Goal: Task Accomplishment & Management: Complete application form

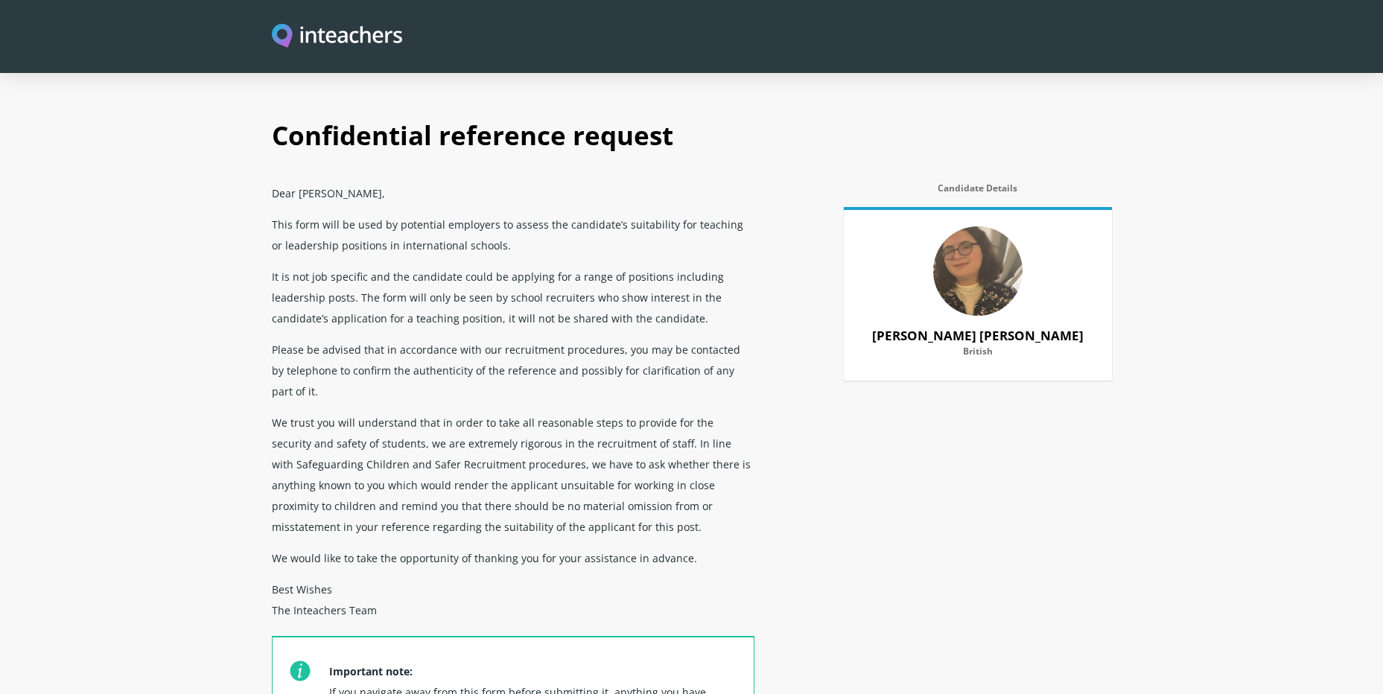
select select "2025"
select select "Yes"
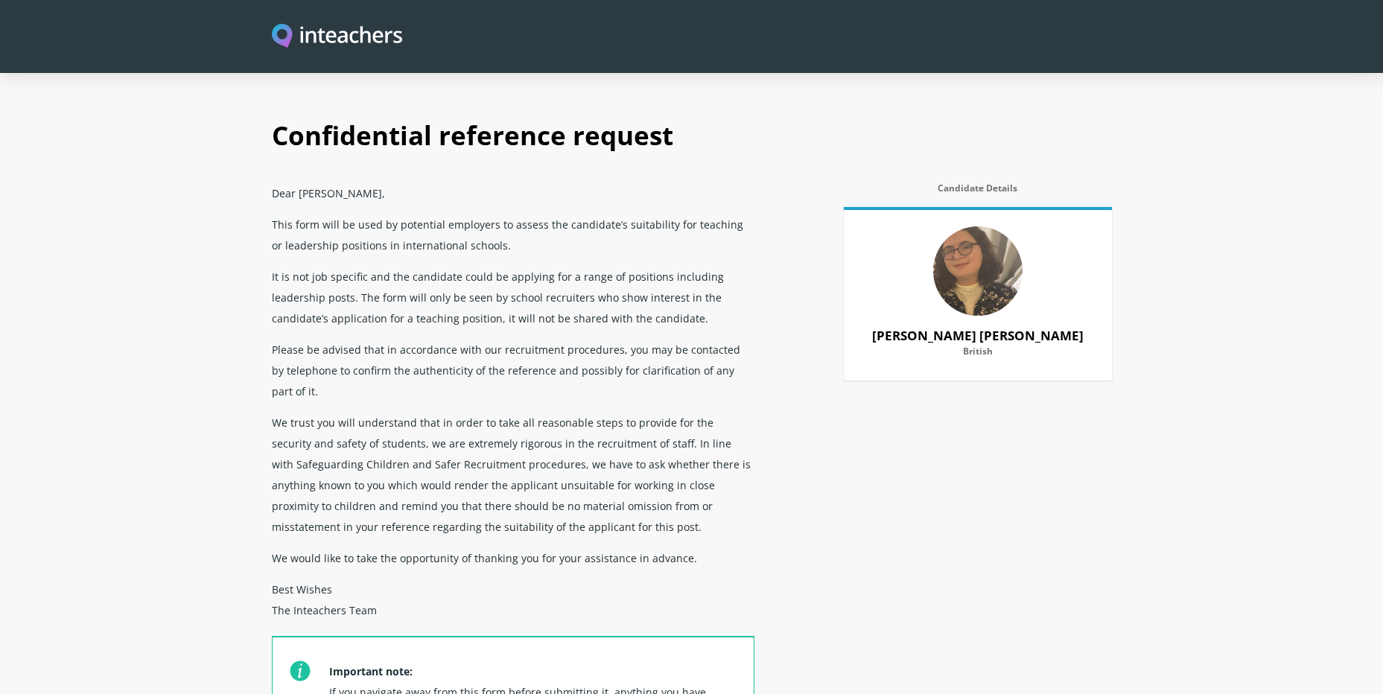
select select "No"
select select "Yes"
select select "No"
select select "Yes"
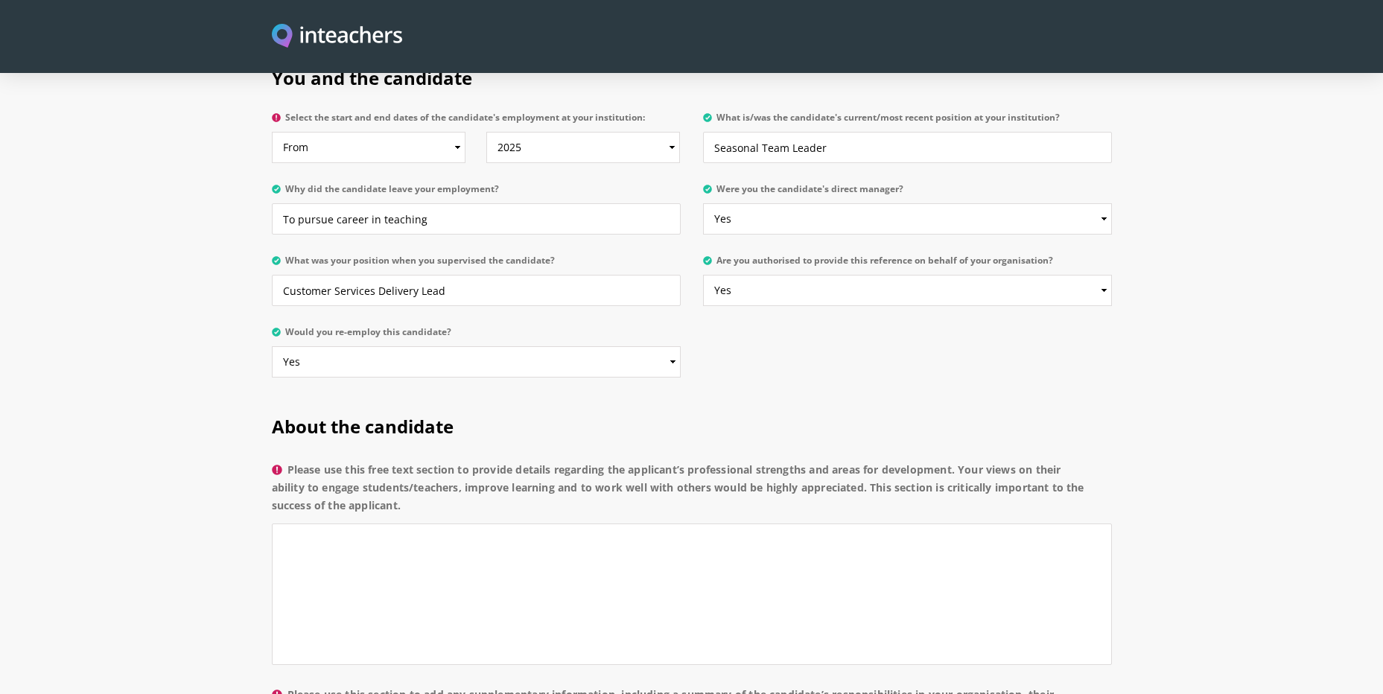
scroll to position [745, 0]
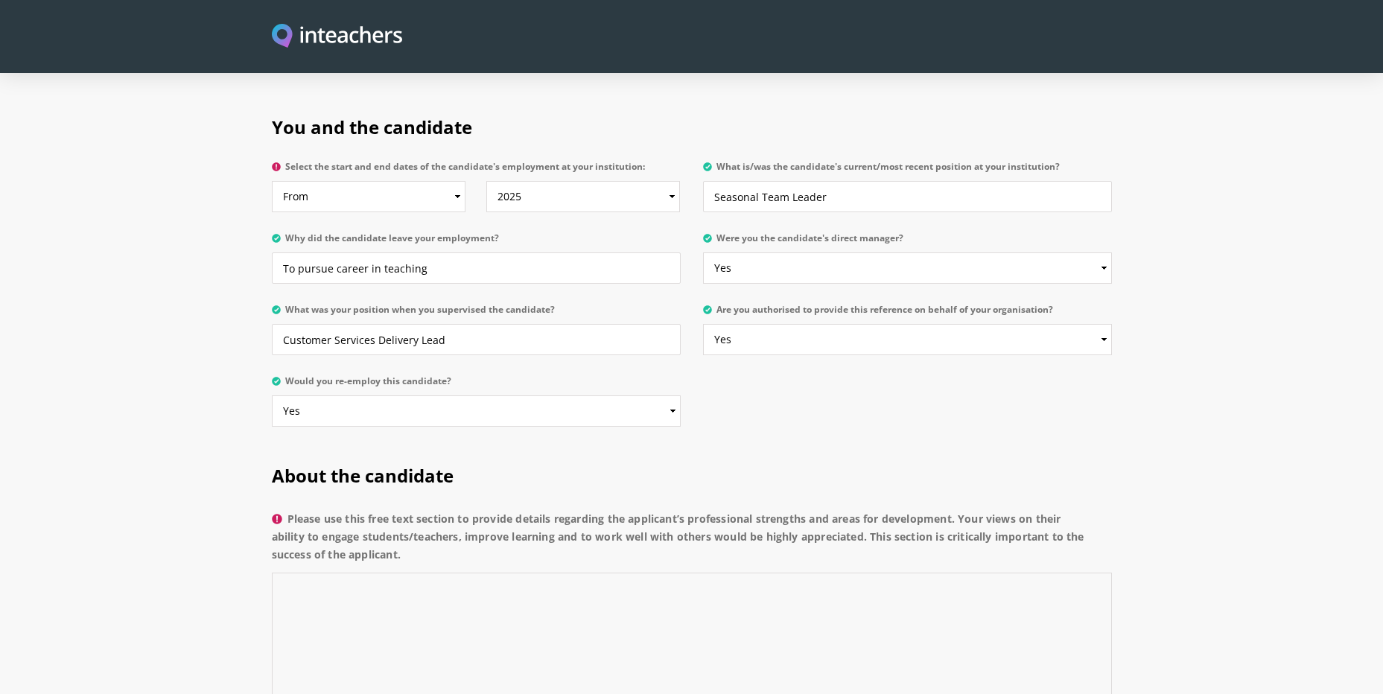
click at [380, 573] on textarea "Please use this free text section to provide details regarding the applicant’s …" at bounding box center [692, 644] width 840 height 142
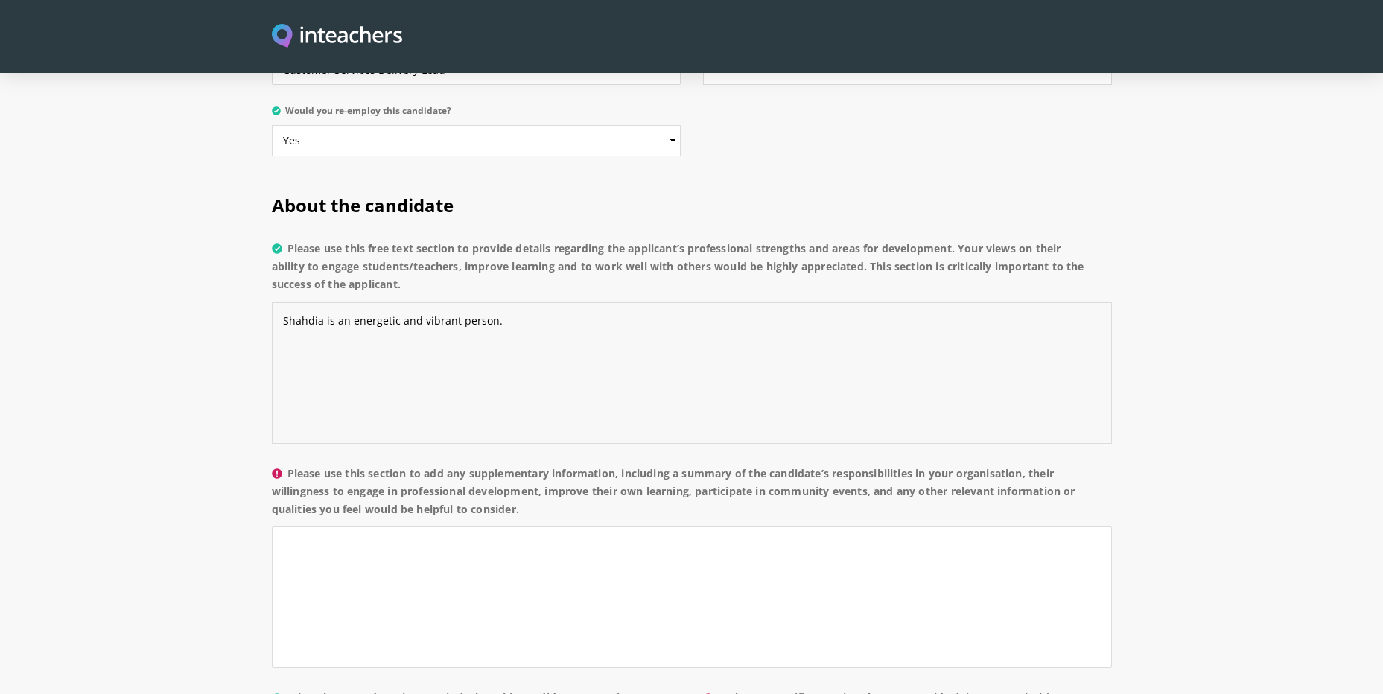
scroll to position [1043, 0]
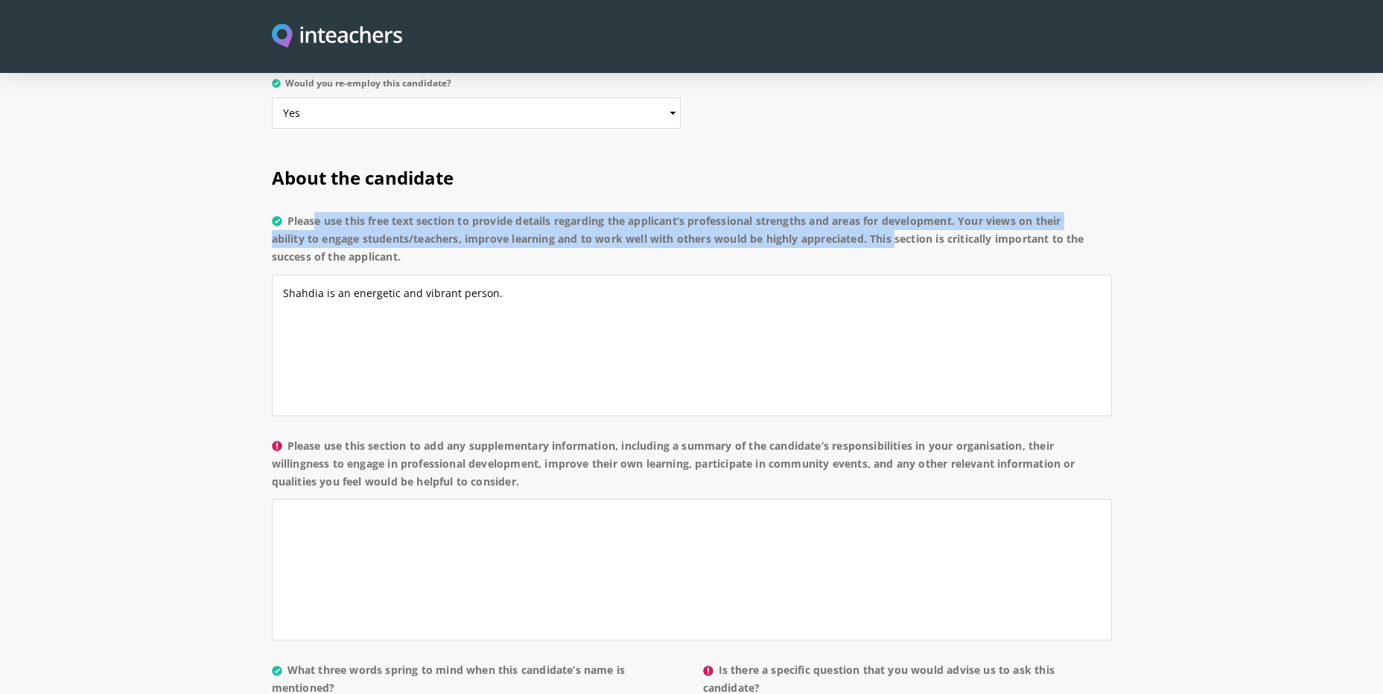
drag, startPoint x: 290, startPoint y: 177, endPoint x: 874, endPoint y: 197, distance: 584.3
click at [874, 212] on label "Please use this free text section to provide details regarding the applicant’s …" at bounding box center [692, 243] width 840 height 63
copy label "Please use this free text section to provide details regarding the applicant’s …"
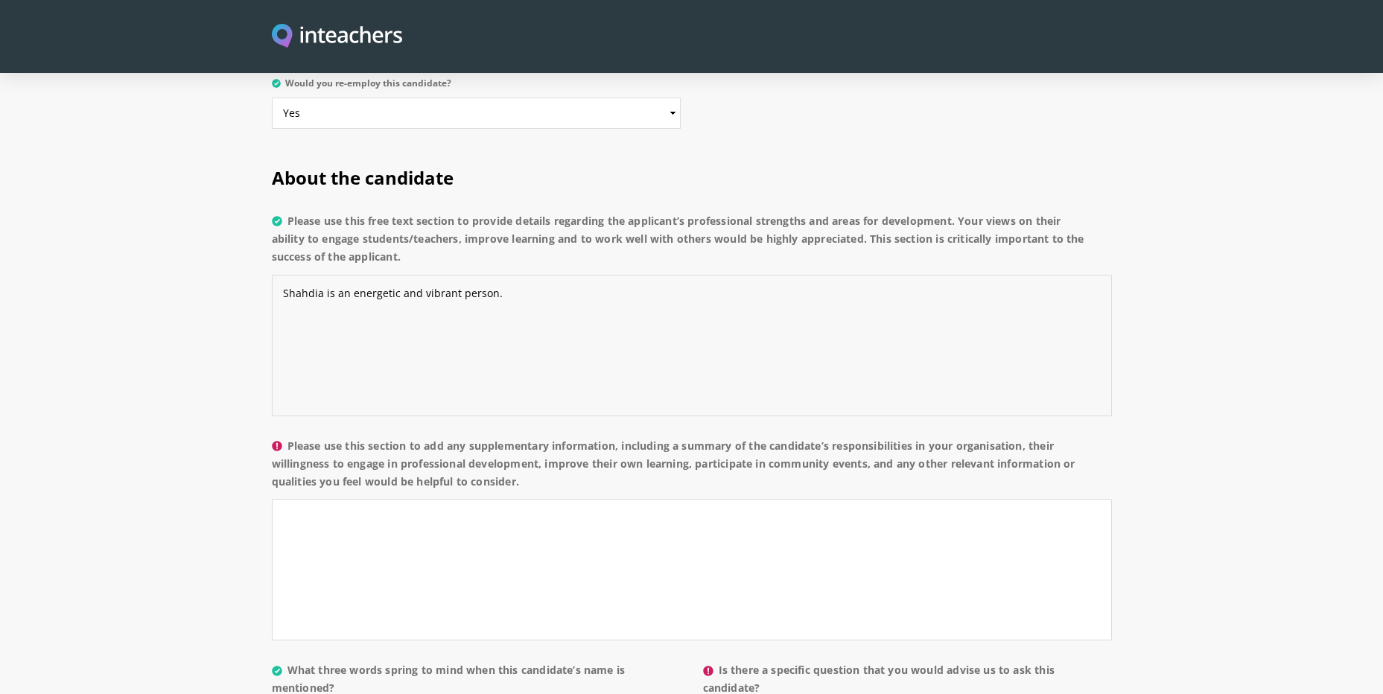
drag, startPoint x: 510, startPoint y: 251, endPoint x: 273, endPoint y: 258, distance: 237.0
click at [273, 275] on textarea "Shahdia is an energetic and vibrant person." at bounding box center [692, 346] width 840 height 142
paste textarea "highly knowledgeable and personable professional who brings empathy, passion, a…"
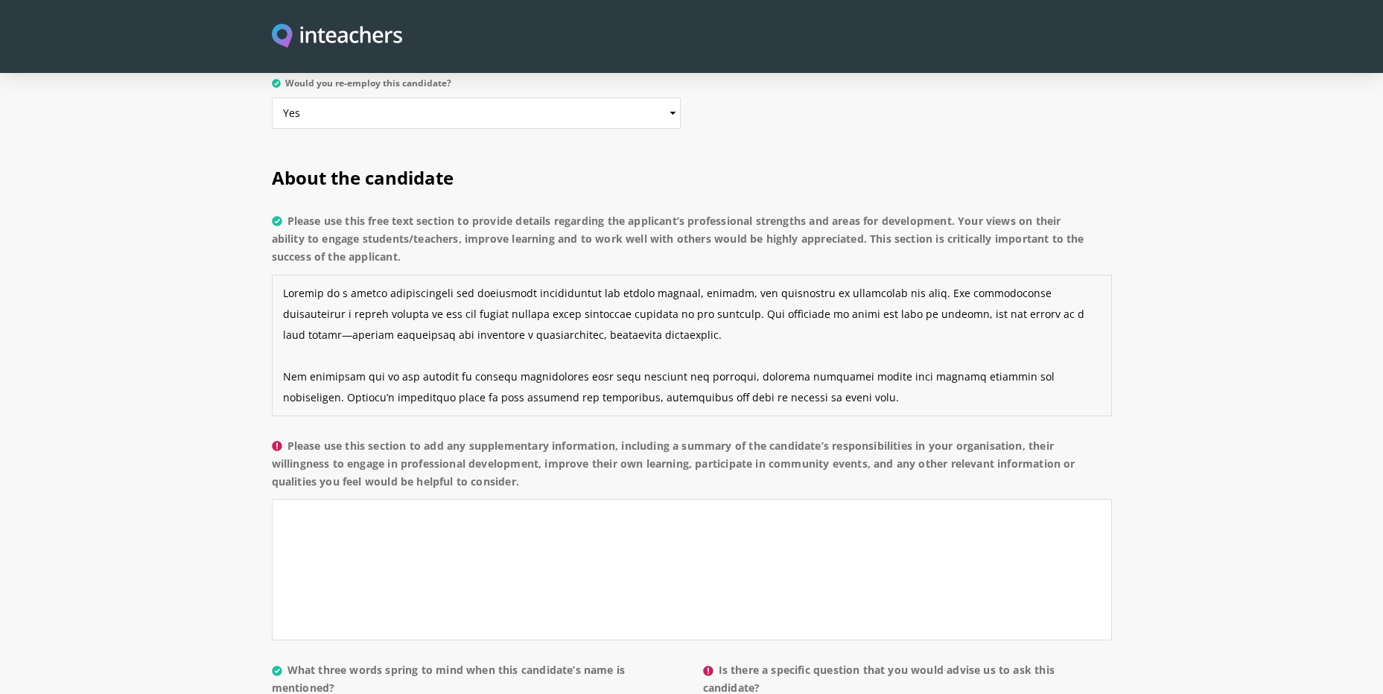
scroll to position [93, 0]
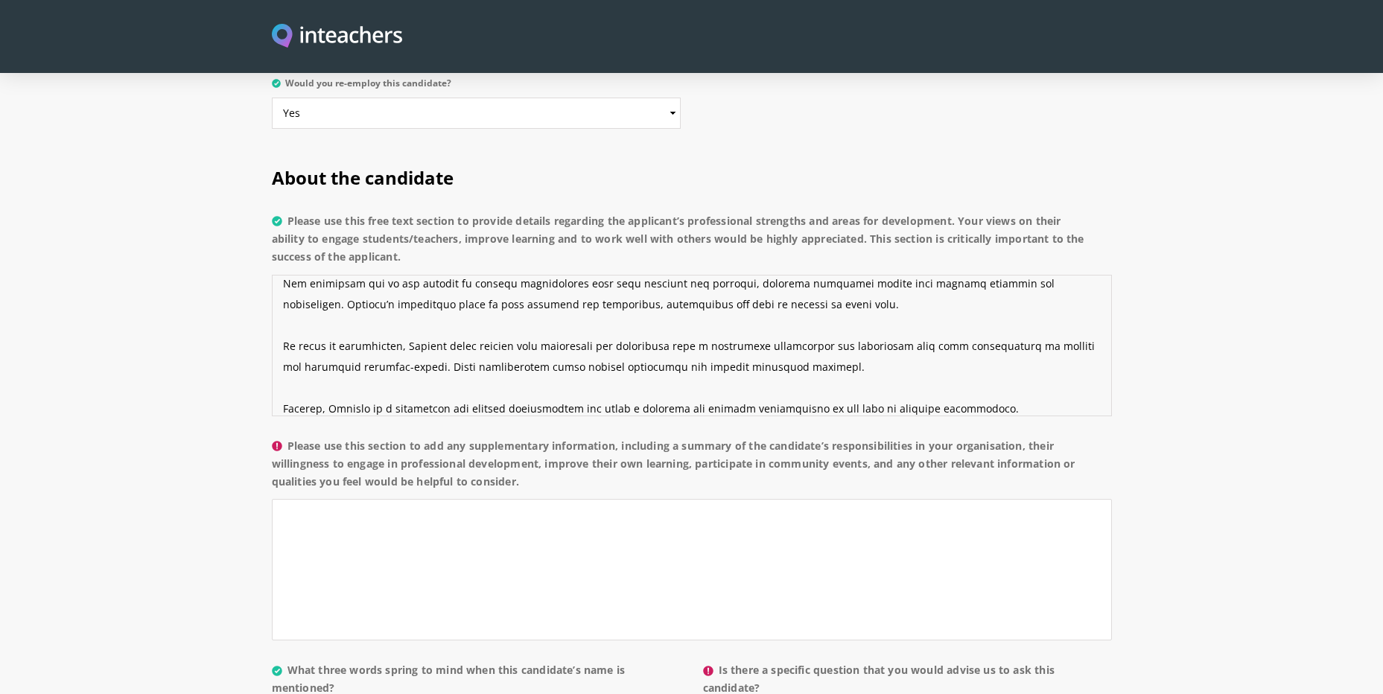
click at [323, 342] on textarea "Please use this free text section to provide details regarding the applicant’s …" at bounding box center [692, 346] width 840 height 142
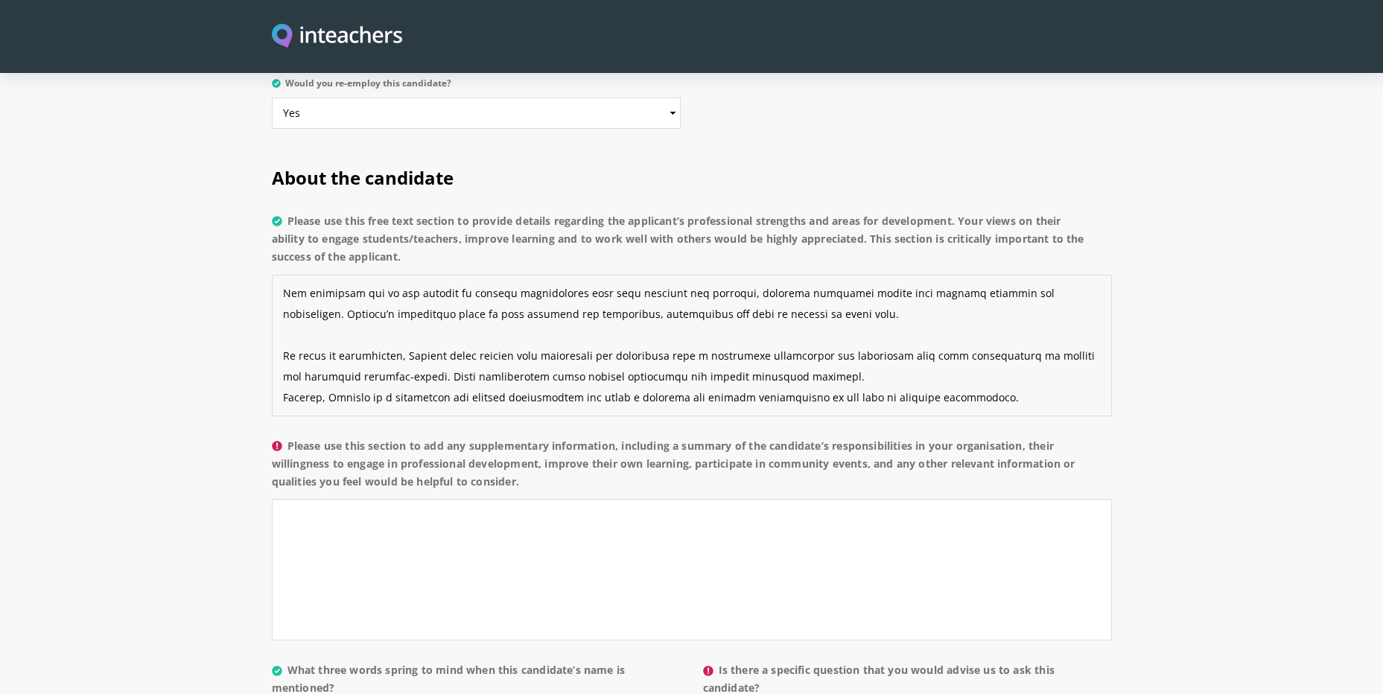
click at [288, 296] on textarea "Please use this free text section to provide details regarding the applicant’s …" at bounding box center [692, 346] width 840 height 142
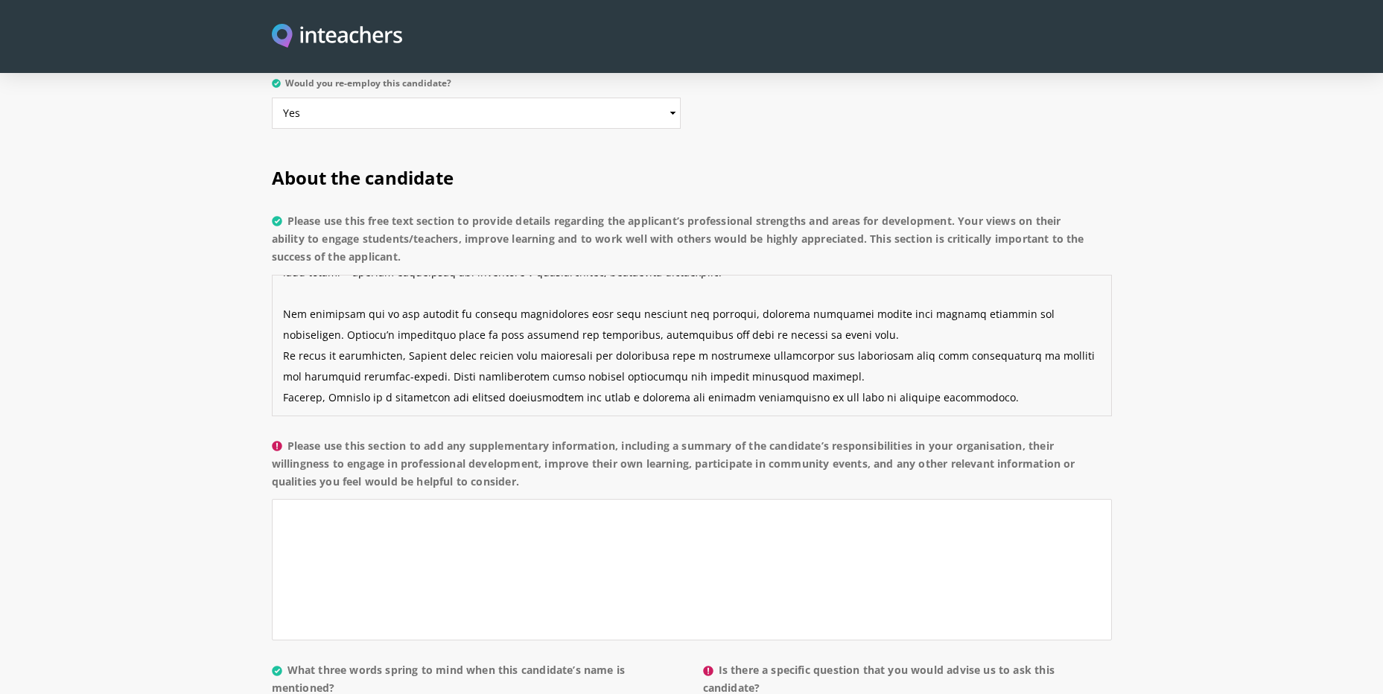
scroll to position [63, 0]
click at [334, 275] on textarea "Please use this free text section to provide details regarding the applicant’s …" at bounding box center [692, 346] width 840 height 142
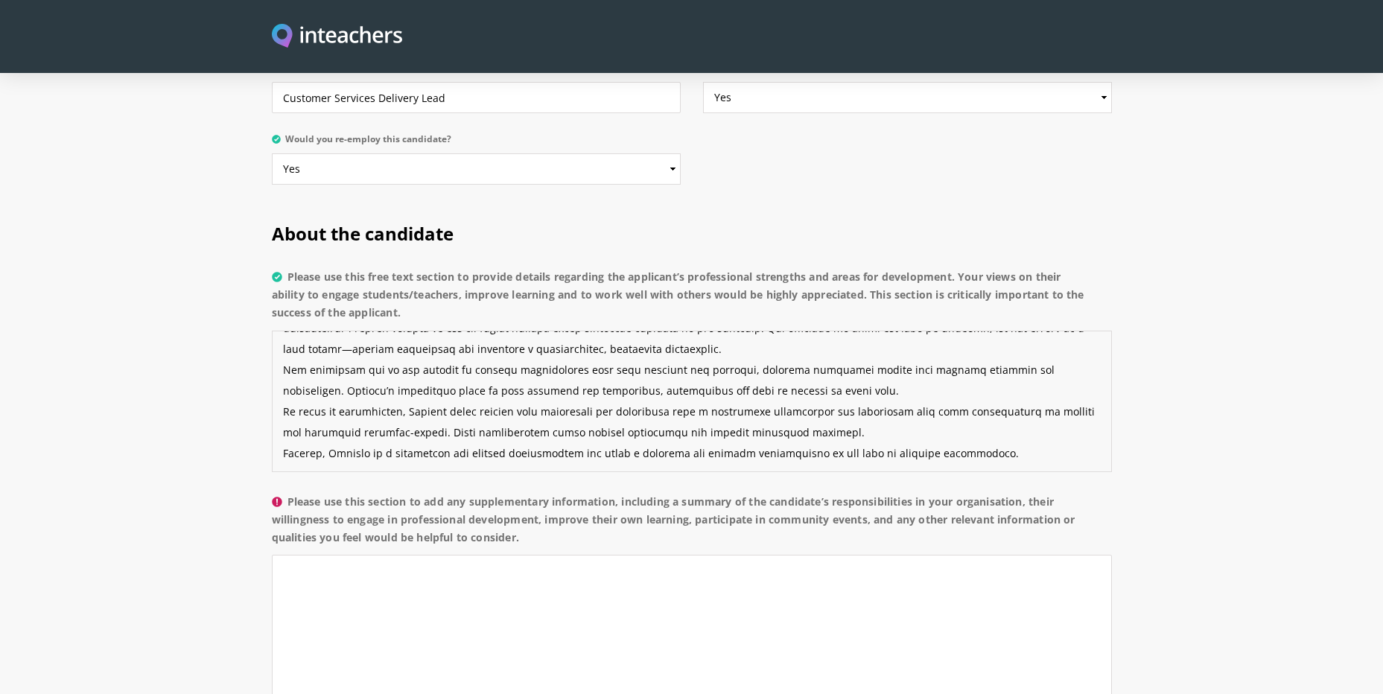
scroll to position [1043, 0]
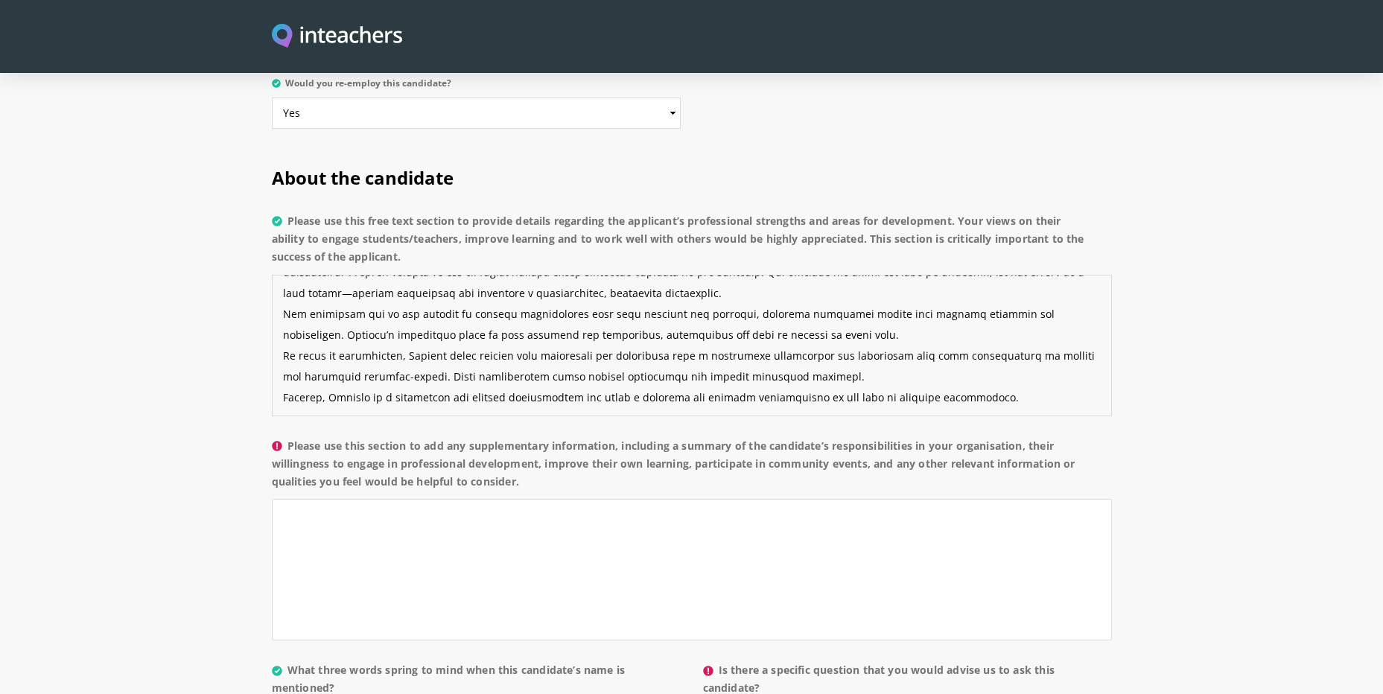
type textarea "Shahdia is a highly knowledgeable and personable professional who brings empath…"
click at [316, 499] on textarea "Please use this section to add any supplementary information, including a summa…" at bounding box center [692, 570] width 840 height 142
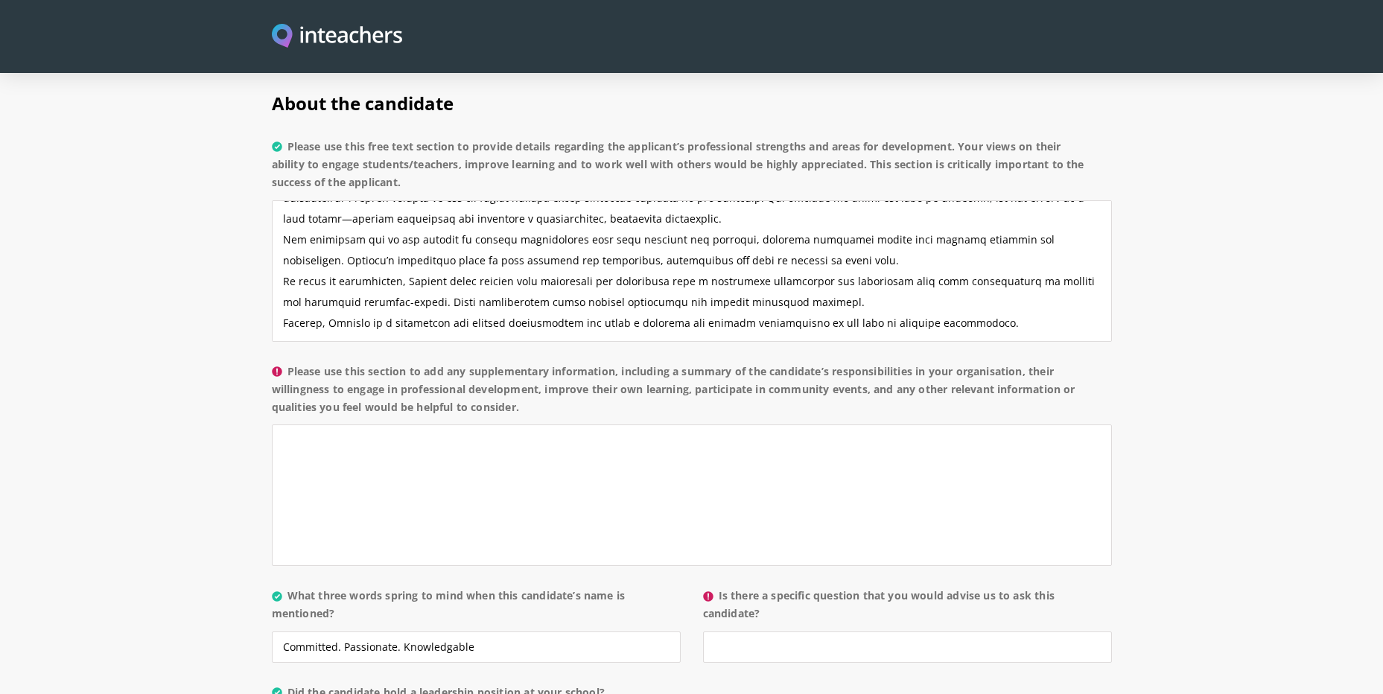
click at [1239, 315] on section "About the candidate Please use this free text section to provide details regard…" at bounding box center [691, 503] width 1383 height 869
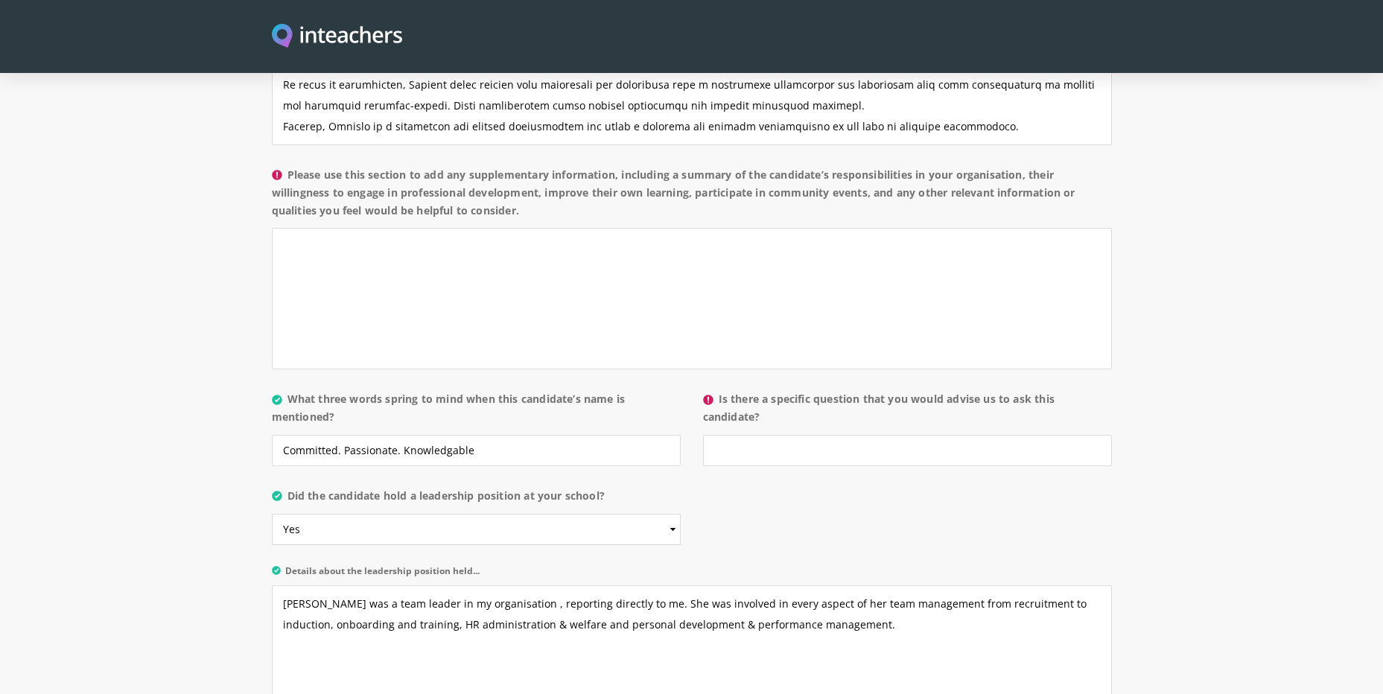
scroll to position [1341, 0]
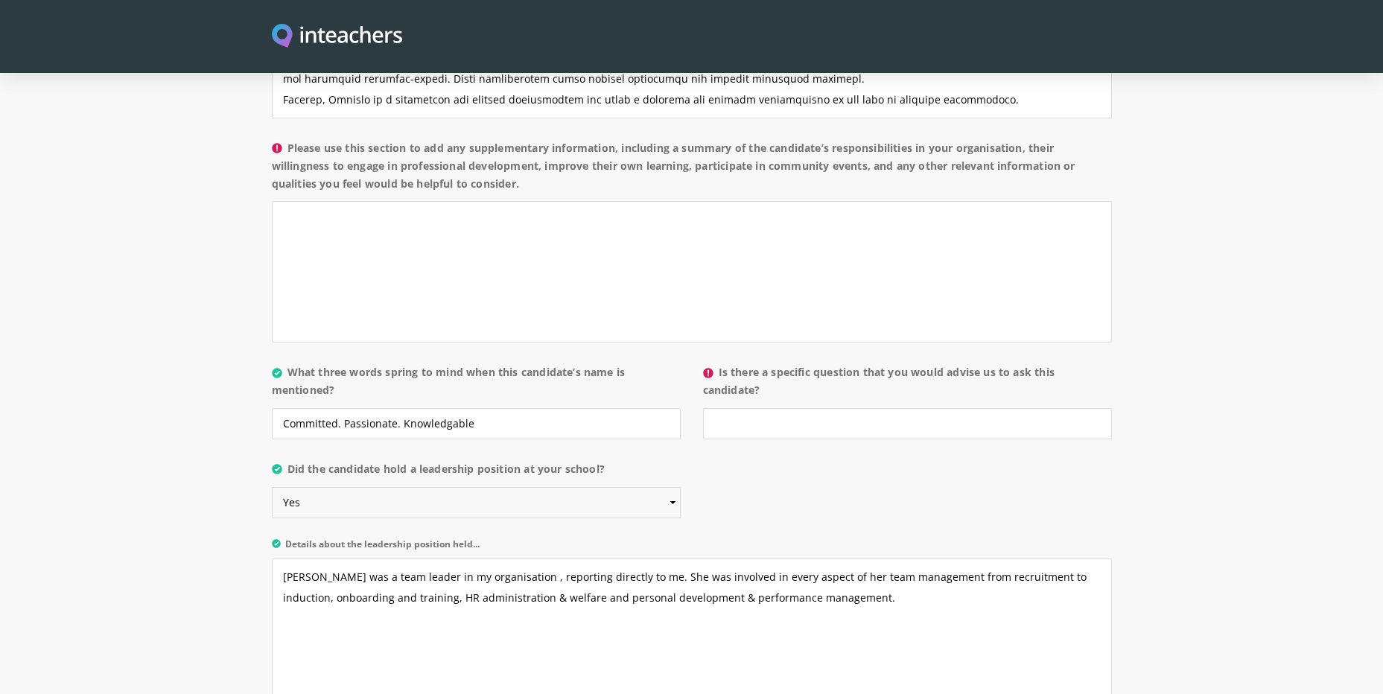
click at [400, 487] on select "Please select... Yes No" at bounding box center [476, 502] width 409 height 31
select select "No"
click at [272, 487] on select "Please select... Yes No" at bounding box center [476, 502] width 409 height 31
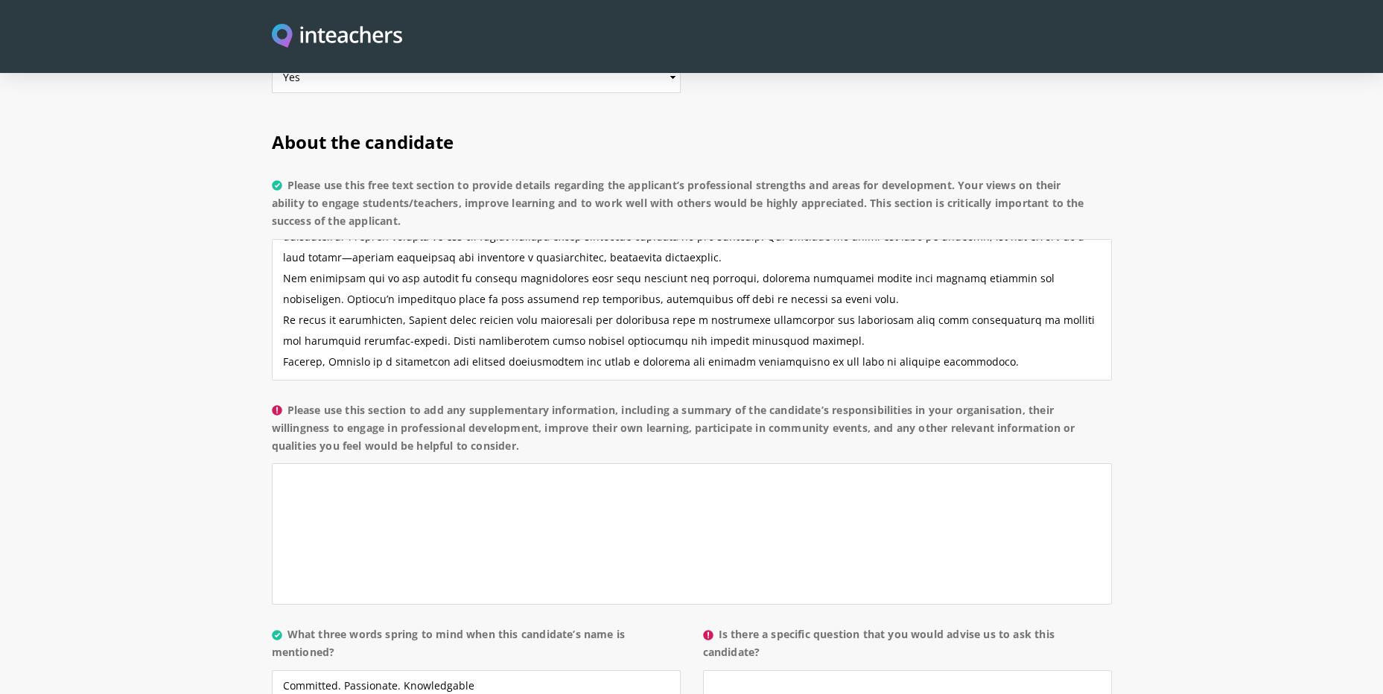
scroll to position [1043, 0]
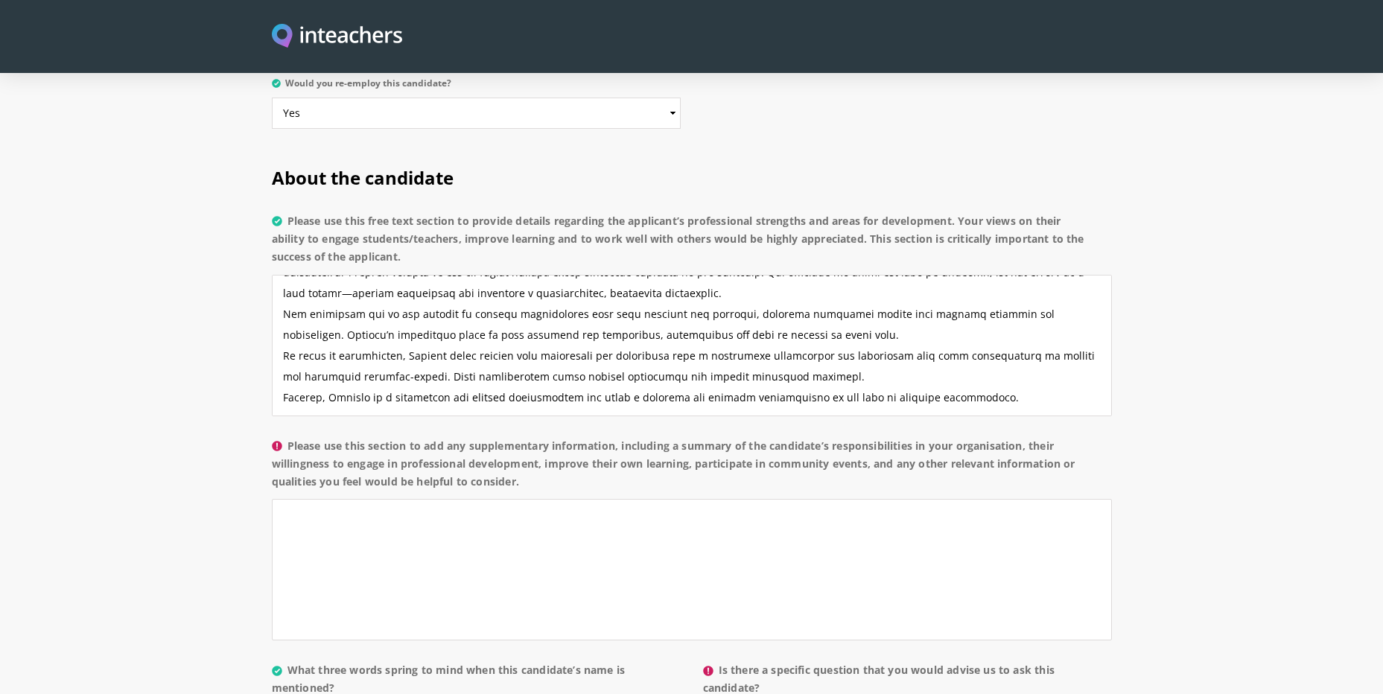
drag, startPoint x: 530, startPoint y: 441, endPoint x: 291, endPoint y: 405, distance: 241.0
click at [291, 437] on label "Please use this section to add any supplementary information, including a summa…" at bounding box center [692, 468] width 840 height 63
copy label "Please use this section to add any supplementary information, including a summa…"
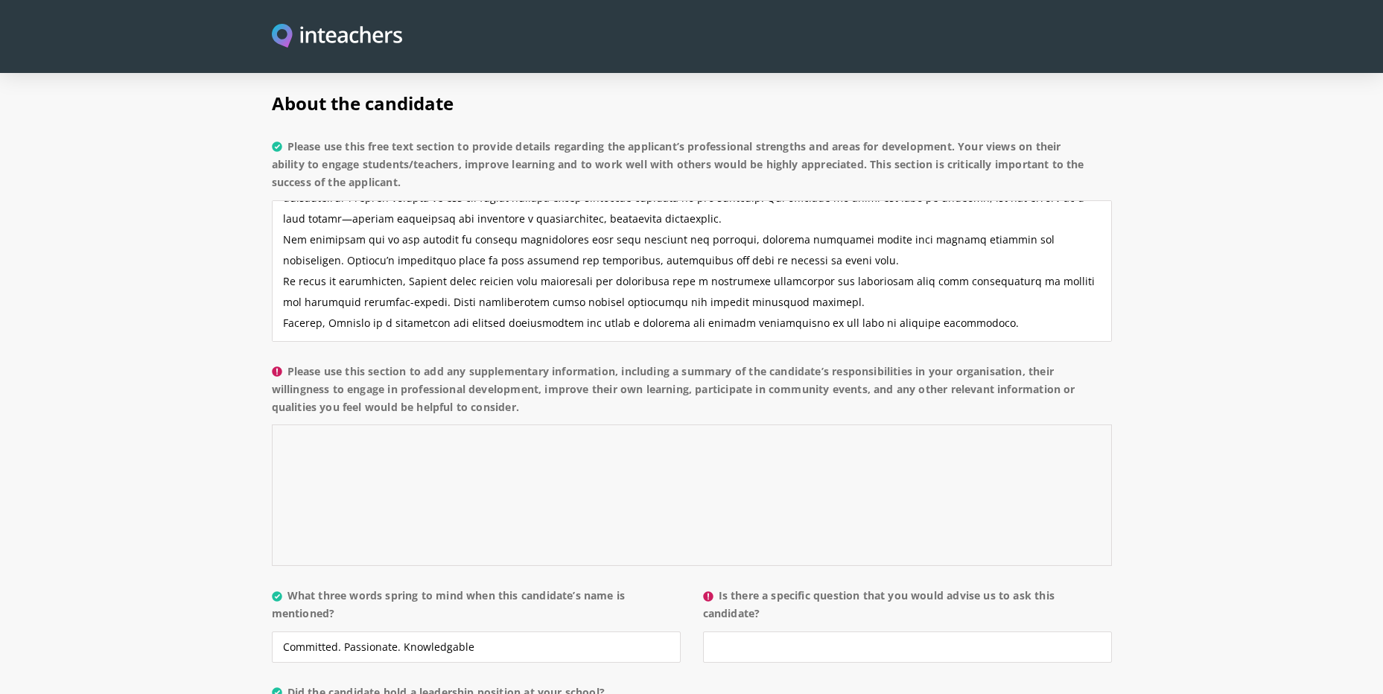
click at [333, 425] on textarea "Please use this section to add any supplementary information, including a summa…" at bounding box center [692, 496] width 840 height 142
paste textarea "In her role, Shahdia was responsible for a wide range of duties including recru…"
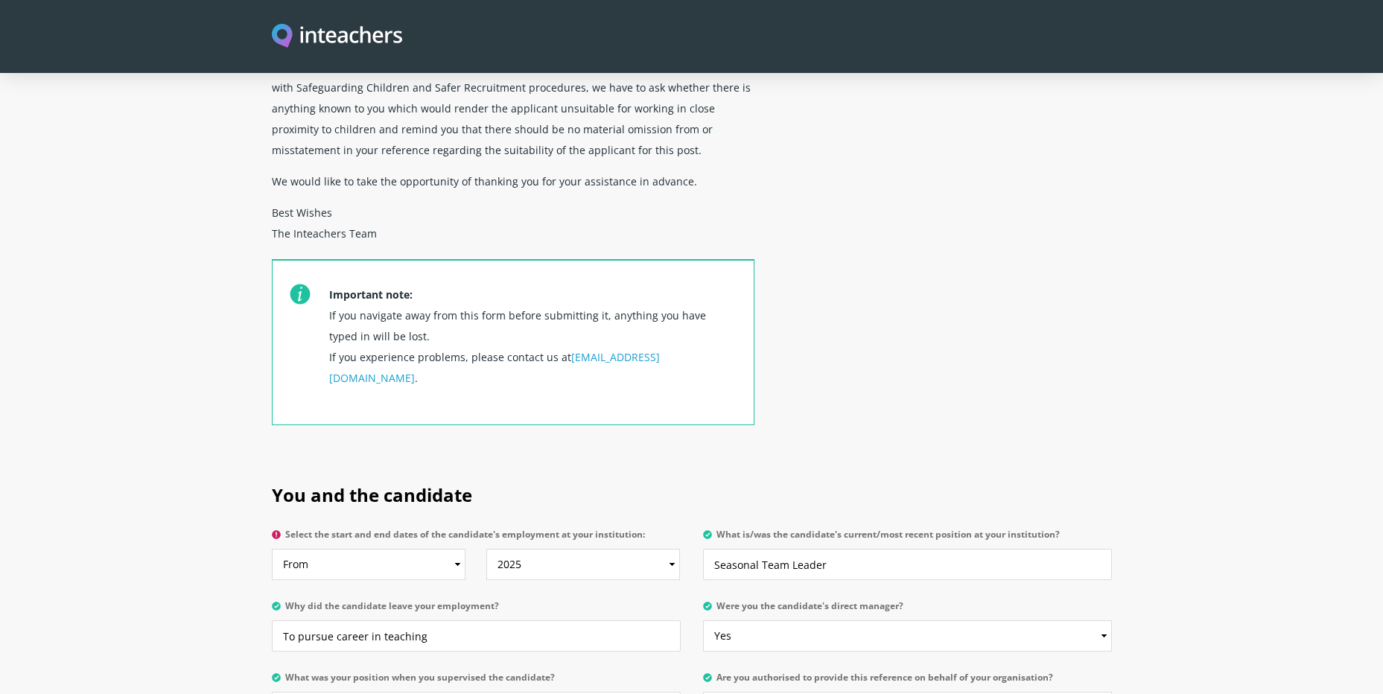
scroll to position [372, 0]
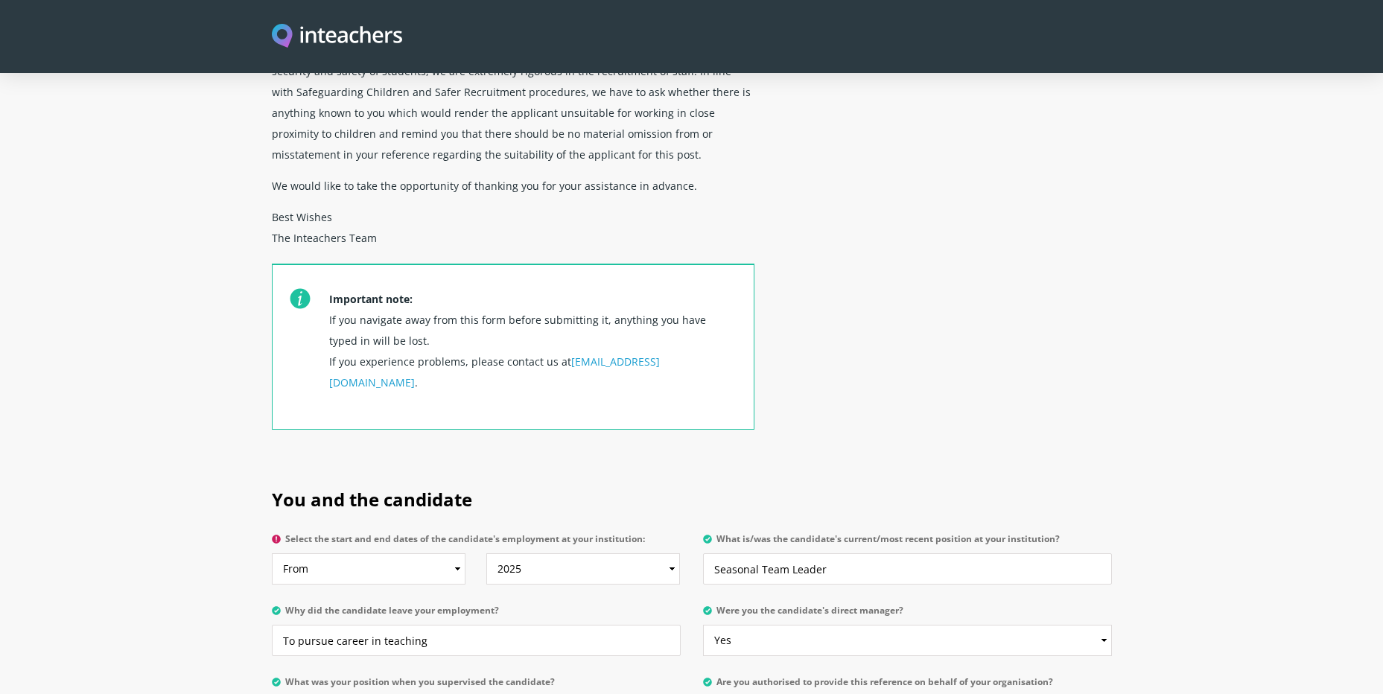
type textarea "In her role, Shahdia was responsible for a wide range of duties including recru…"
click at [348, 553] on select "From 2025 2024 2023 2022 2021 2020 2019 2018 2017 2016 2015 2014 2013 2012 2011…" at bounding box center [369, 568] width 194 height 31
select select "2023"
click at [272, 553] on select "From 2025 2024 2023 2022 2021 2020 2019 2018 2017 2016 2015 2014 2013 2012 2011…" at bounding box center [369, 568] width 194 height 31
click at [937, 372] on div "Confidential reference request Dear Mr Liam Gibb, This form will be used by pot…" at bounding box center [692, 99] width 858 height 734
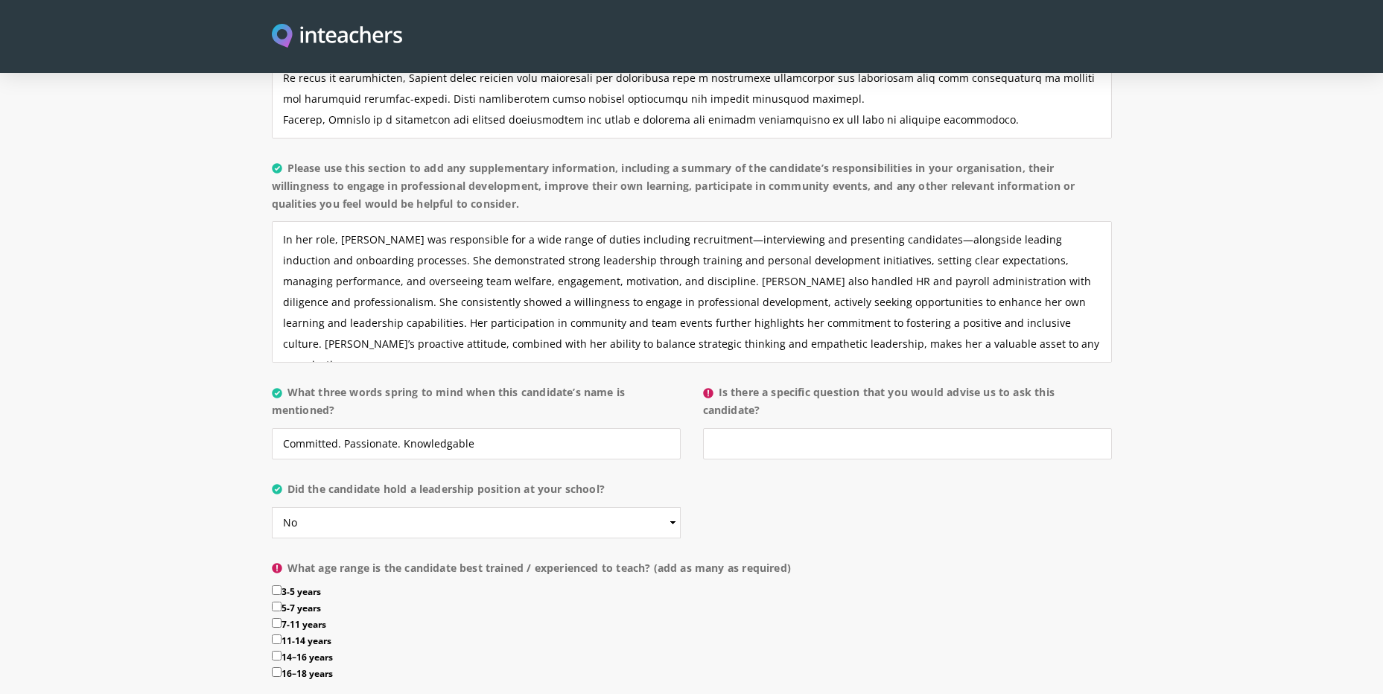
scroll to position [1341, 0]
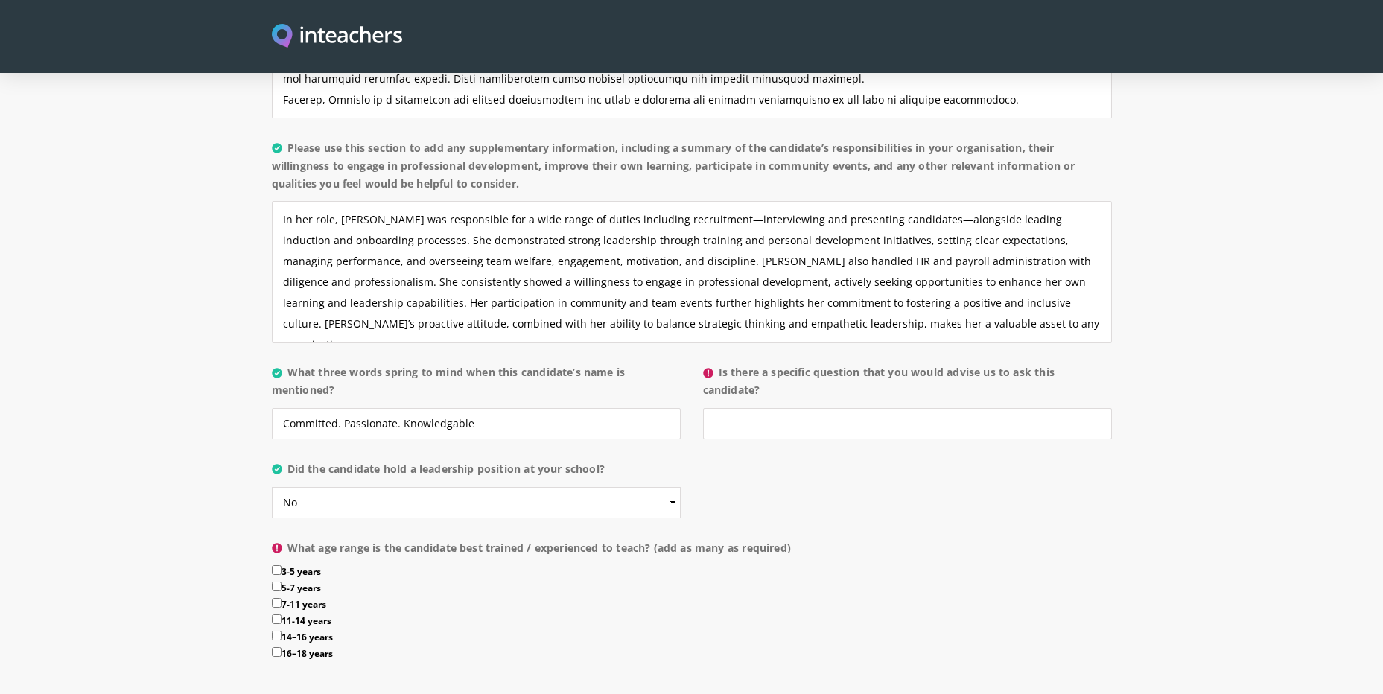
click at [280, 631] on input "14–16 years" at bounding box center [277, 636] width 10 height 10
checkbox input "true"
click at [830, 408] on input "Is there a specific question that you would advise us to ask this candidate?" at bounding box center [907, 423] width 409 height 31
paste input "How would you apply your experience in recruitment, leadership, and team engage…"
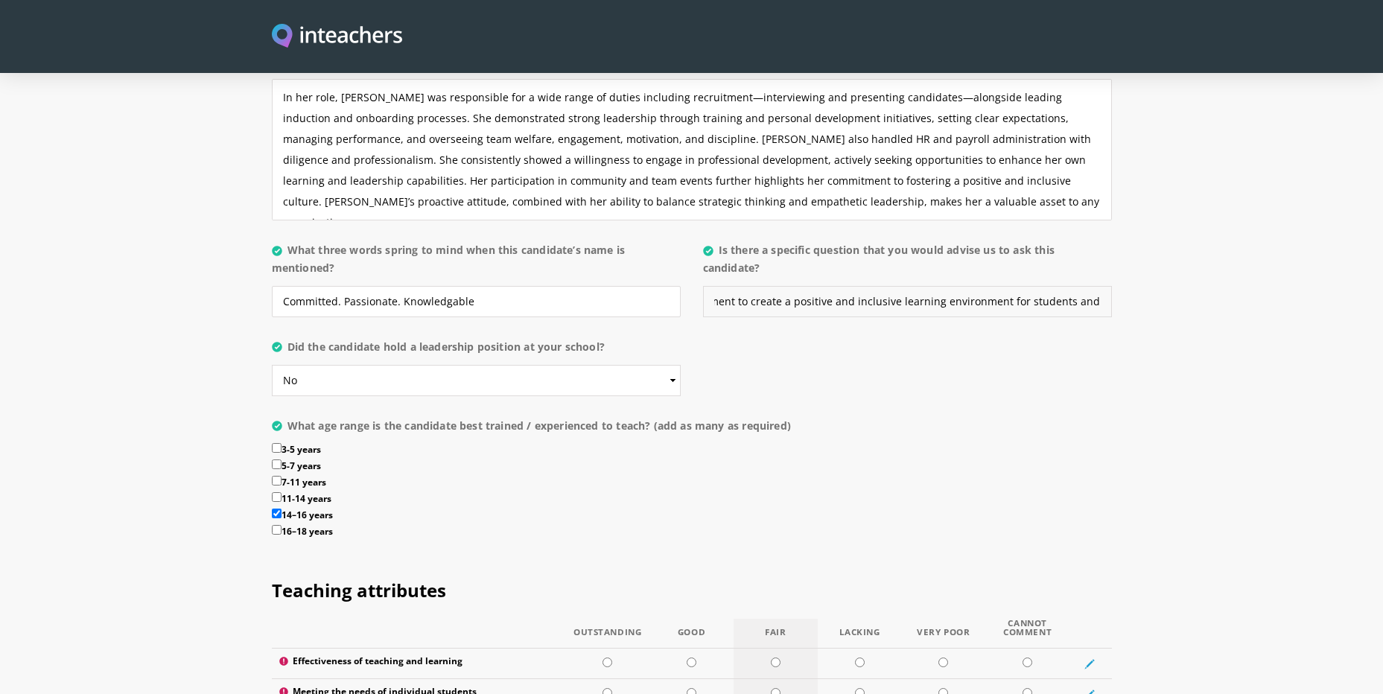
scroll to position [1415, 0]
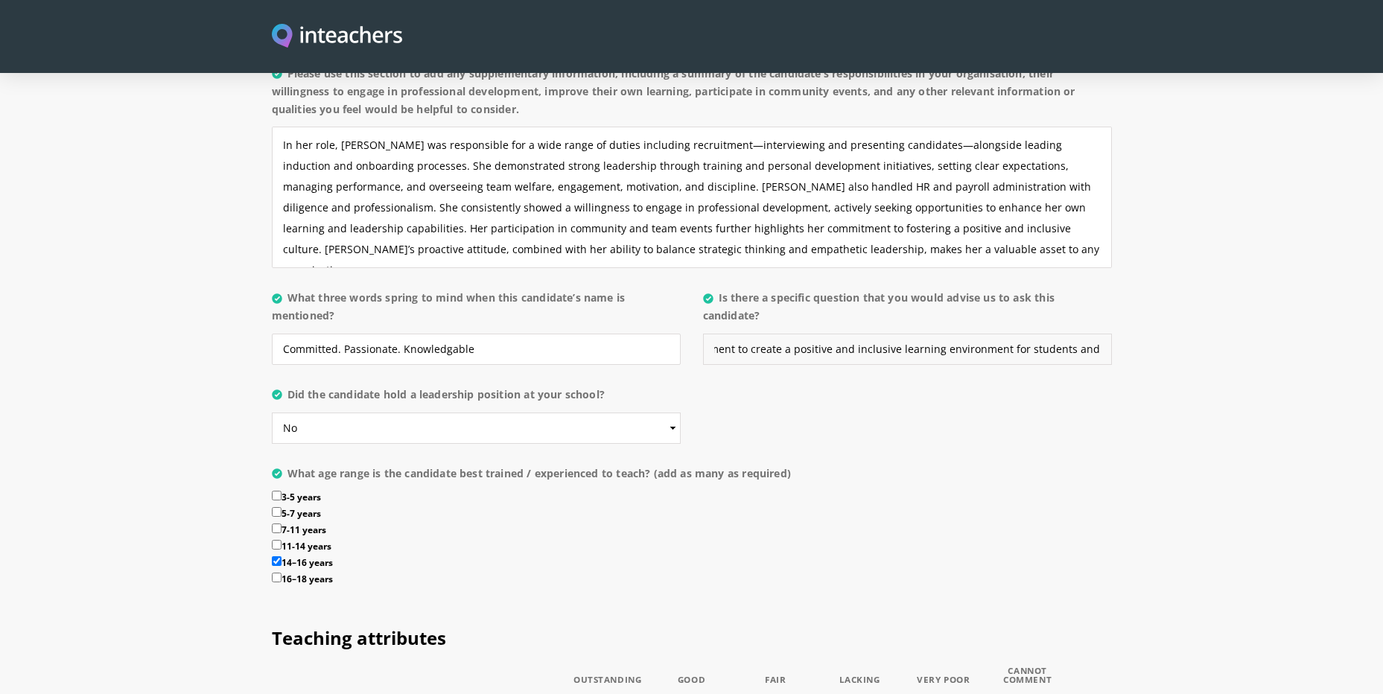
click at [778, 334] on input "How would you apply your experience in recruitment, leadership, and team engage…" at bounding box center [907, 349] width 409 height 31
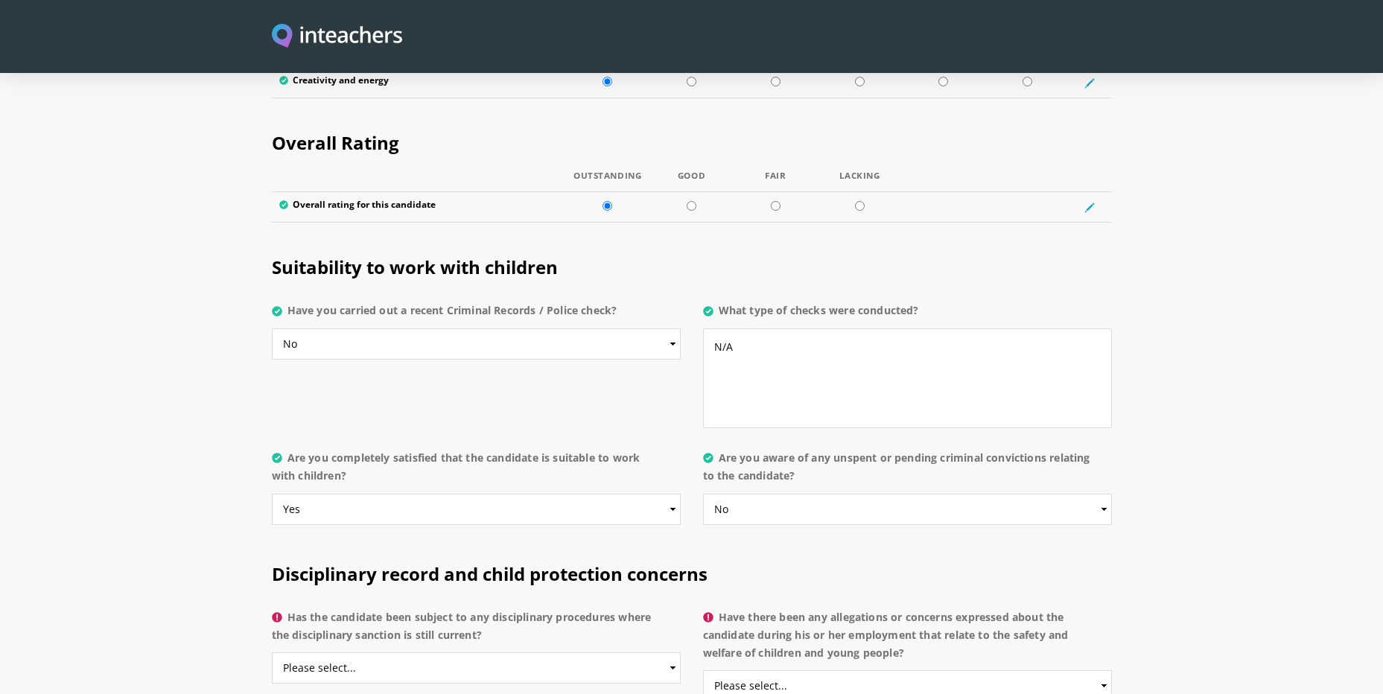
scroll to position [2980, 0]
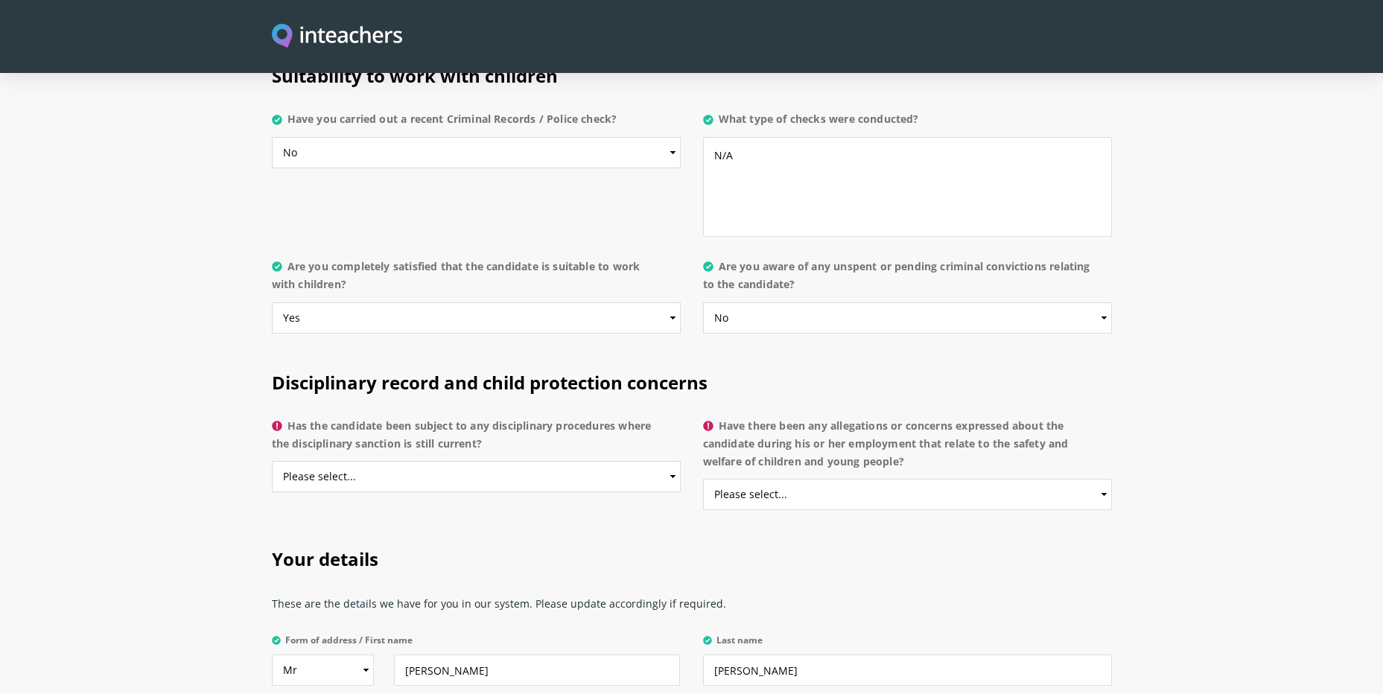
type input "How would you apply your experience in recruitment, leadership, and team engage…"
click at [873, 479] on select "Please select... Yes No Do not know" at bounding box center [907, 494] width 409 height 31
select select "No"
click at [703, 479] on select "Please select... Yes No Do not know" at bounding box center [907, 494] width 409 height 31
click at [386, 461] on select "Please select... Yes No Do not know" at bounding box center [476, 476] width 409 height 31
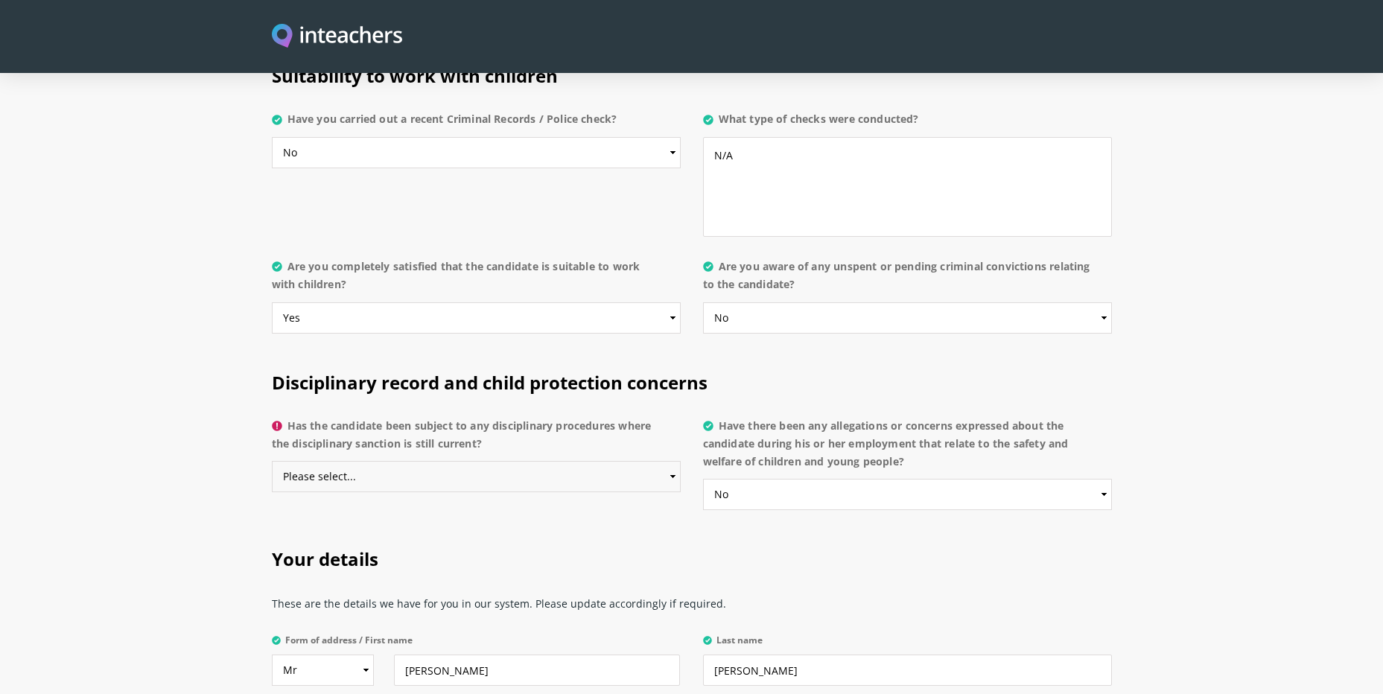
select select "No"
click at [272, 461] on select "Please select... Yes No Do not know" at bounding box center [476, 476] width 409 height 31
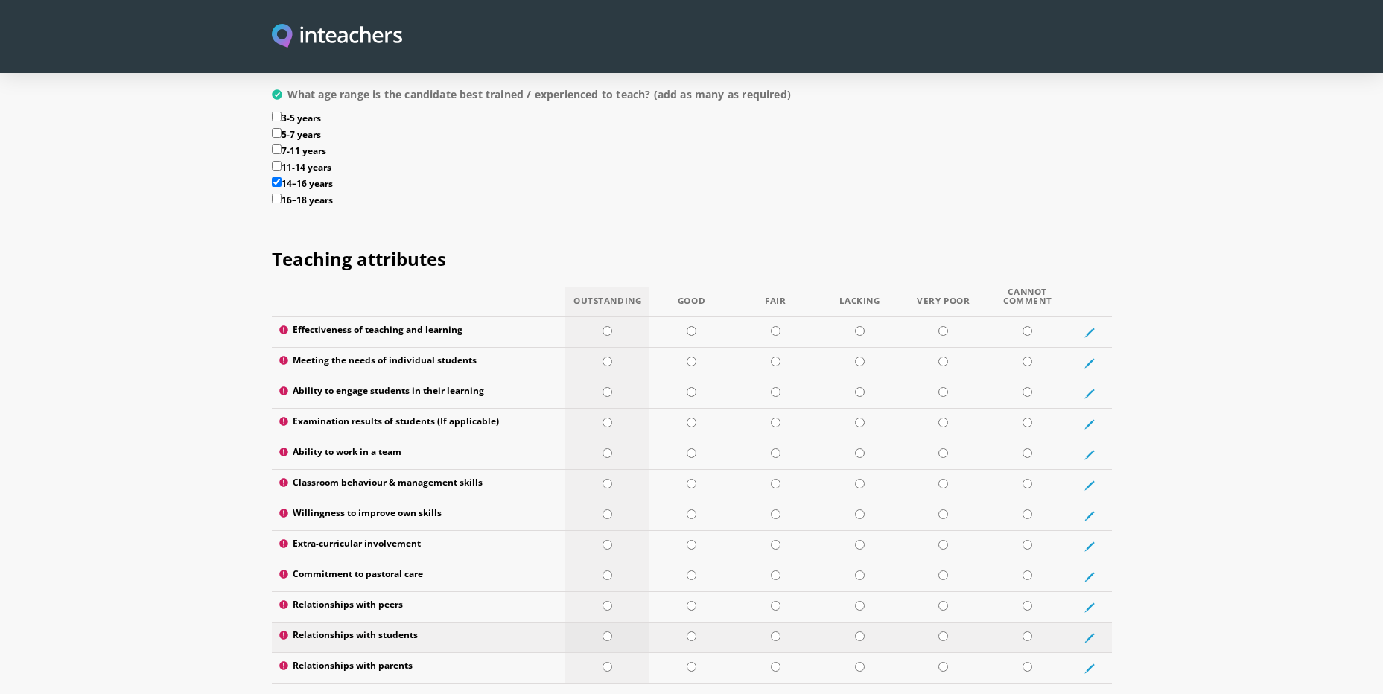
scroll to position [1759, 0]
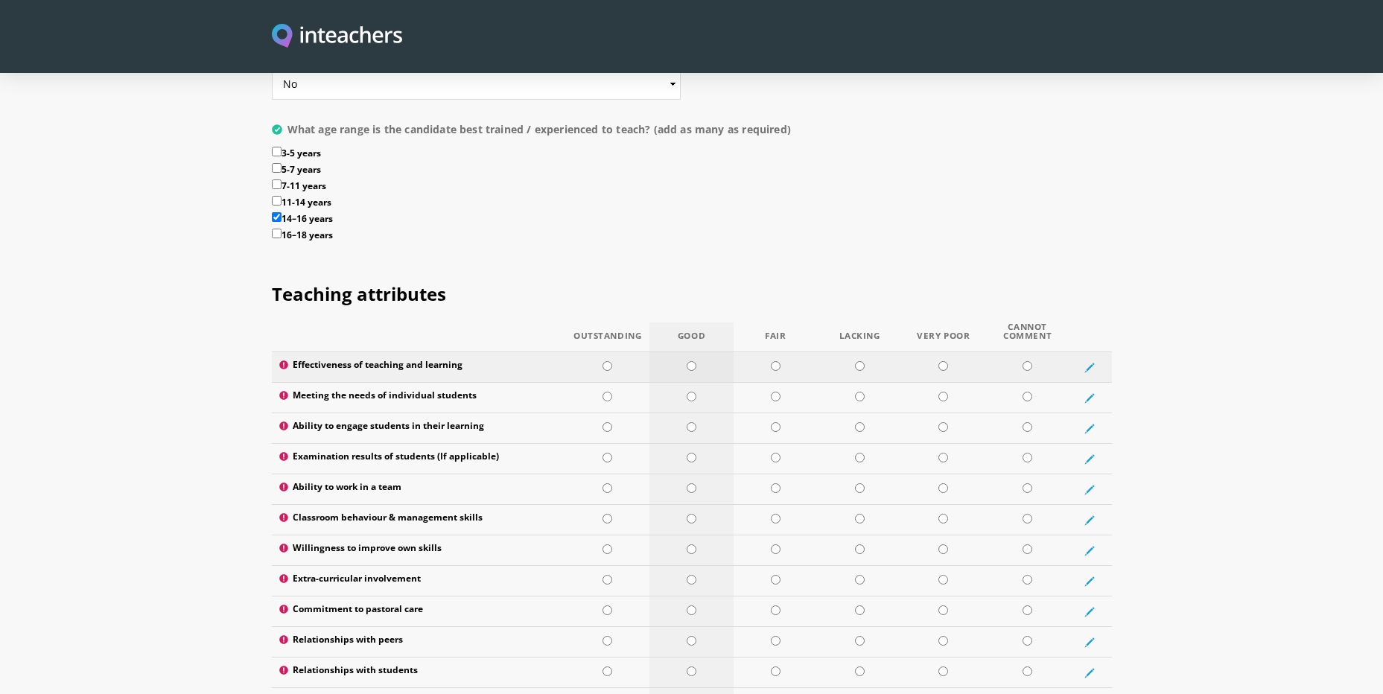
click at [692, 361] on input "radio" at bounding box center [692, 366] width 10 height 10
radio input "true"
click at [1025, 392] on input "radio" at bounding box center [1028, 397] width 10 height 10
radio input "true"
click at [691, 422] on input "radio" at bounding box center [692, 427] width 10 height 10
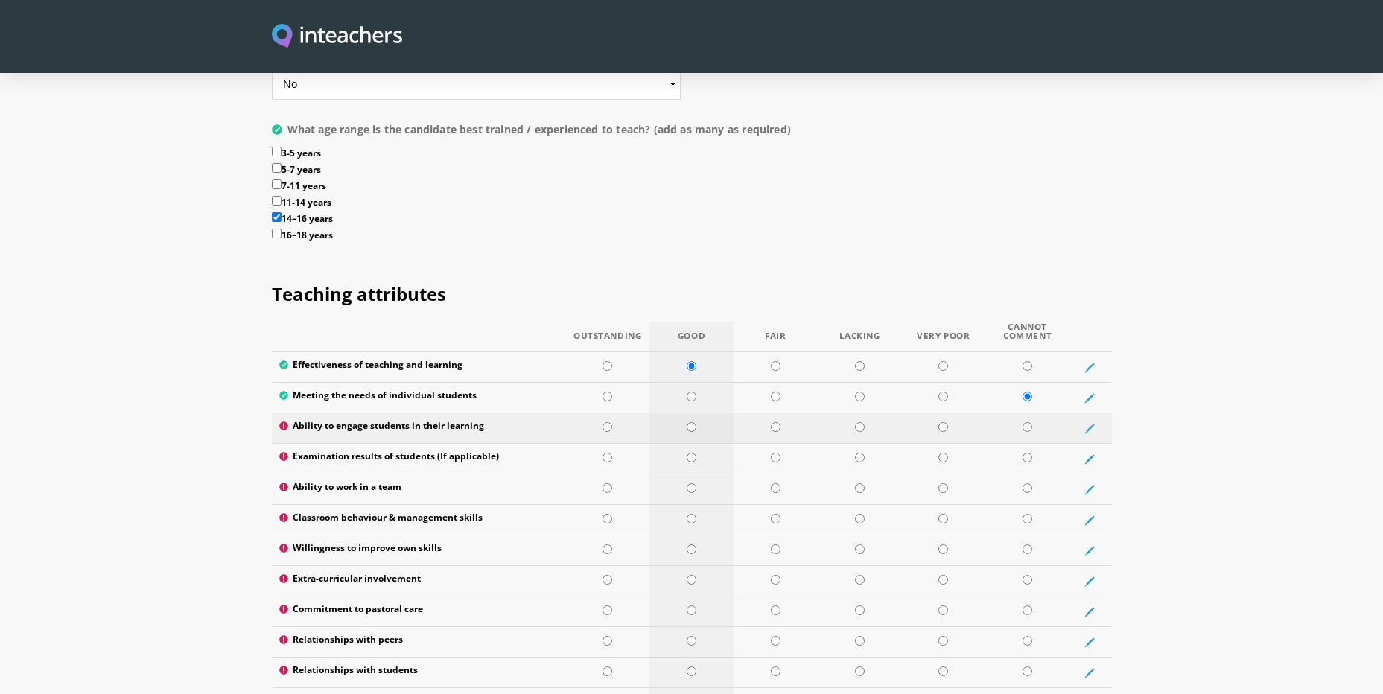
radio input "true"
click at [1023, 444] on td at bounding box center [1027, 459] width 84 height 31
radio input "true"
click at [611, 483] on input "radio" at bounding box center [608, 488] width 10 height 10
radio input "true"
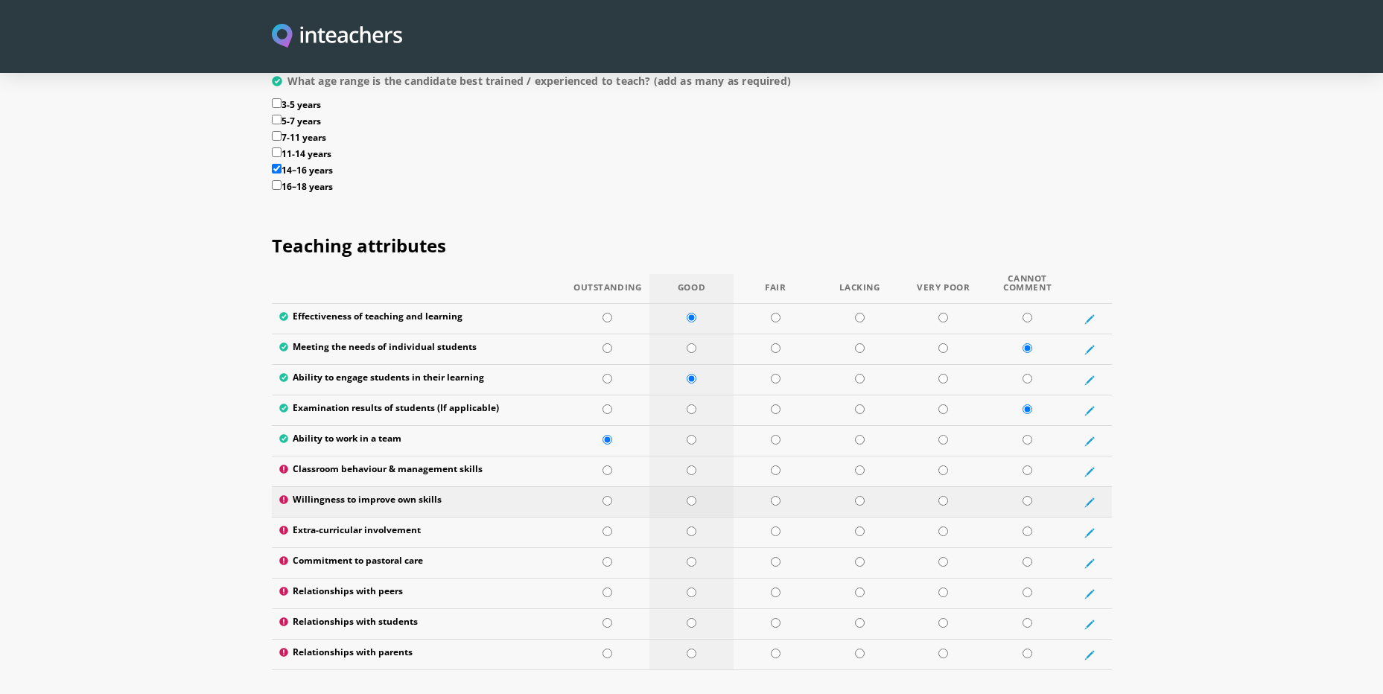
scroll to position [1834, 0]
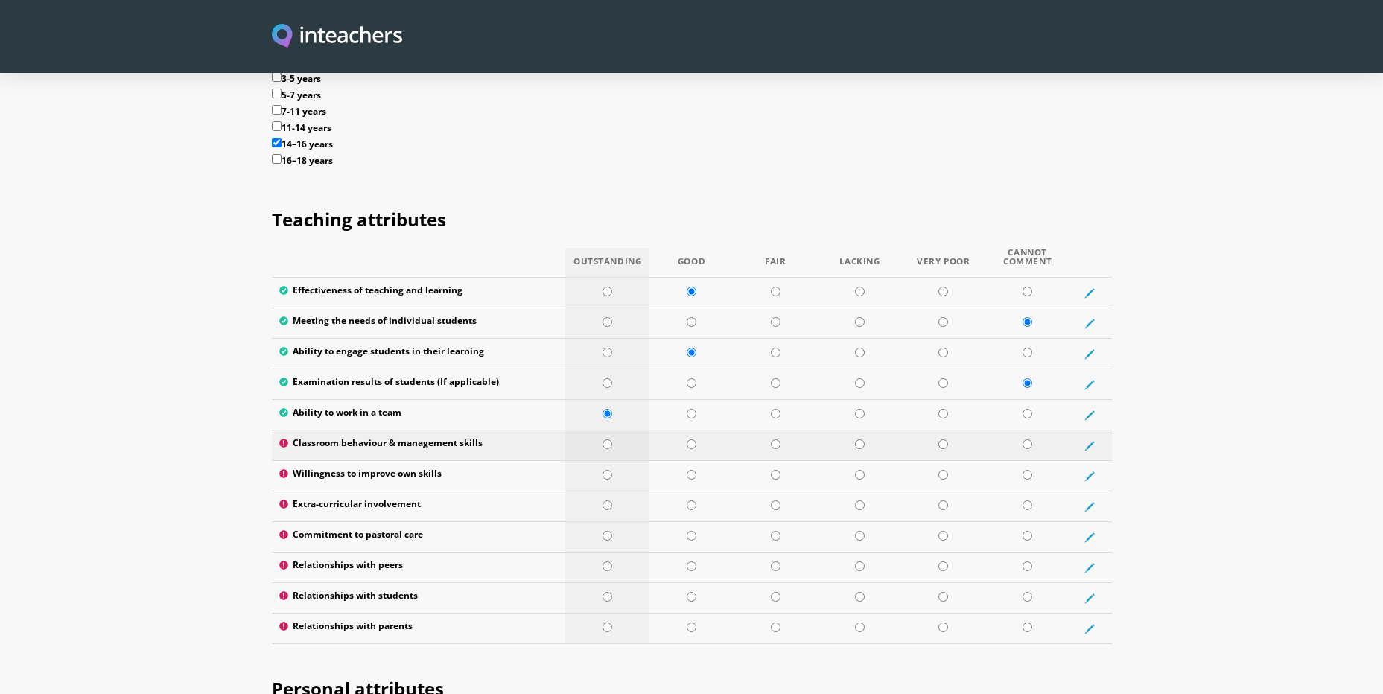
click at [610, 439] on input "radio" at bounding box center [608, 444] width 10 height 10
radio input "true"
click at [606, 461] on td at bounding box center [607, 476] width 84 height 31
radio input "true"
click at [602, 492] on td at bounding box center [607, 507] width 84 height 31
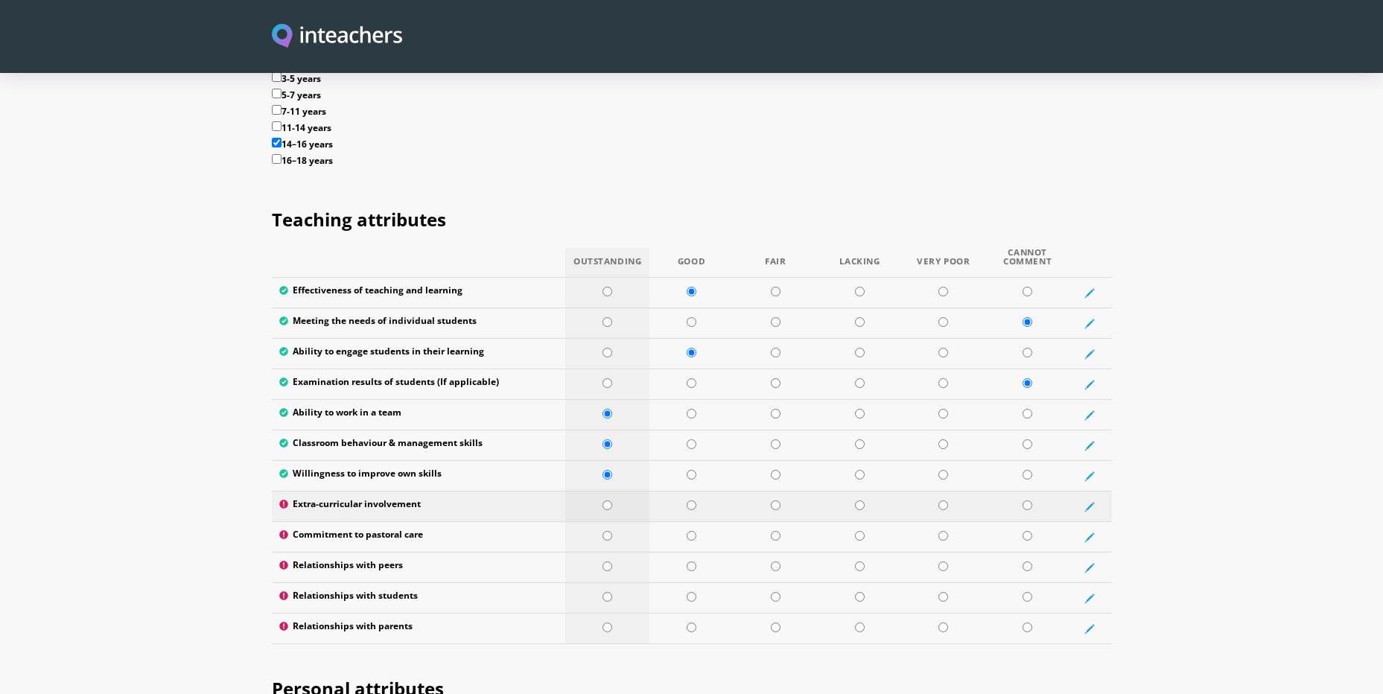
radio input "true"
click at [614, 522] on td at bounding box center [607, 537] width 84 height 31
radio input "true"
click at [606, 562] on input "radio" at bounding box center [608, 567] width 10 height 10
radio input "true"
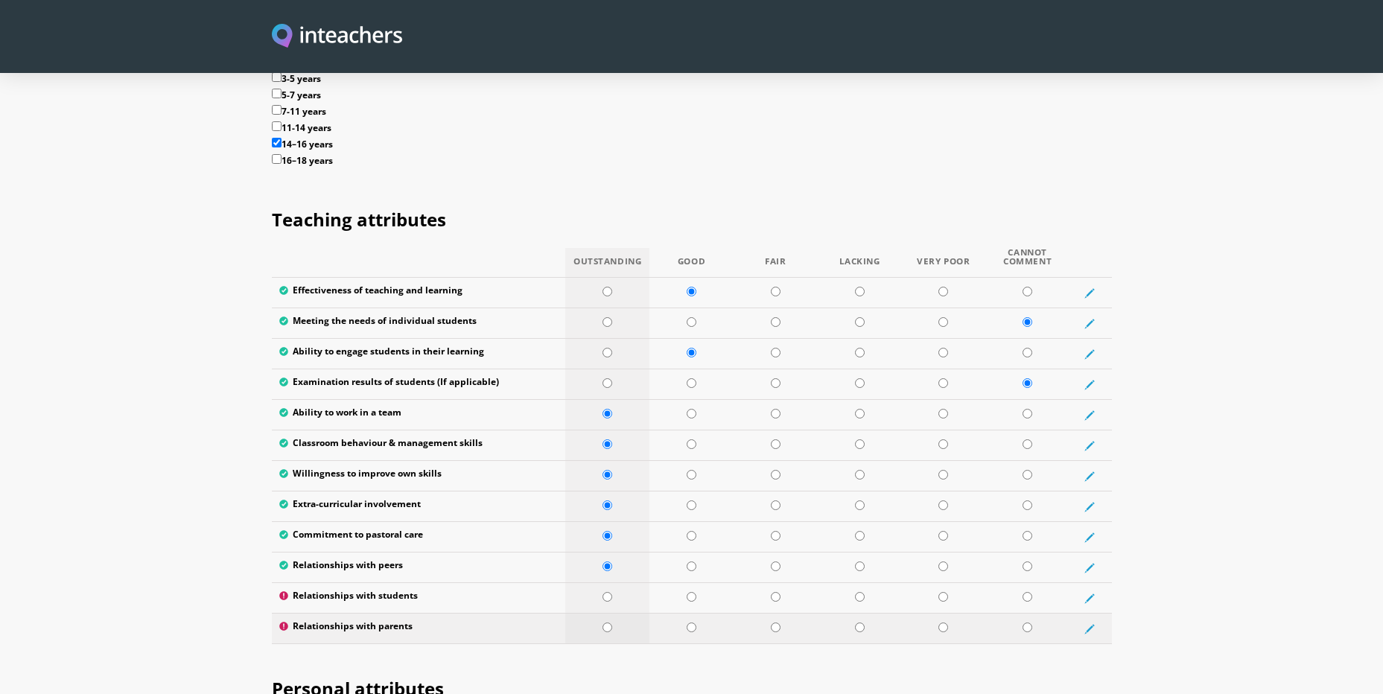
click at [606, 623] on input "radio" at bounding box center [608, 628] width 10 height 10
radio input "true"
click at [1028, 592] on input "radio" at bounding box center [1028, 597] width 10 height 10
radio input "true"
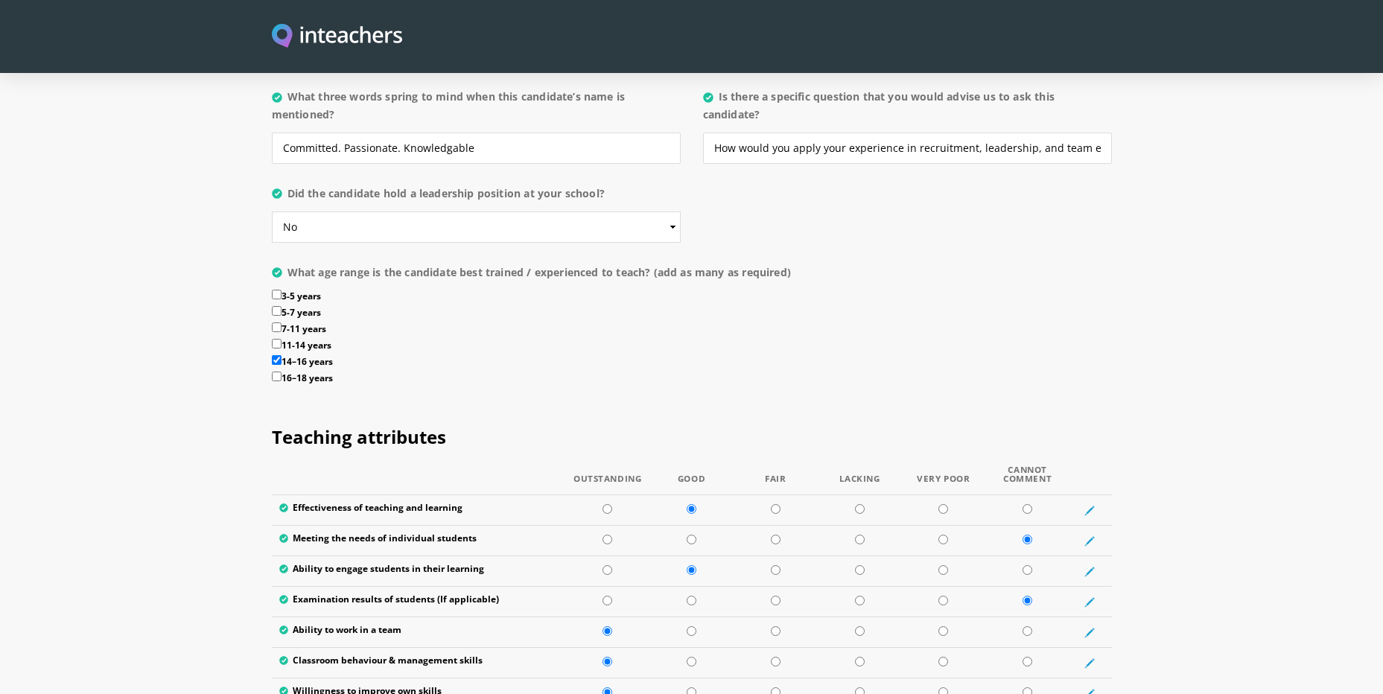
scroll to position [1564, 0]
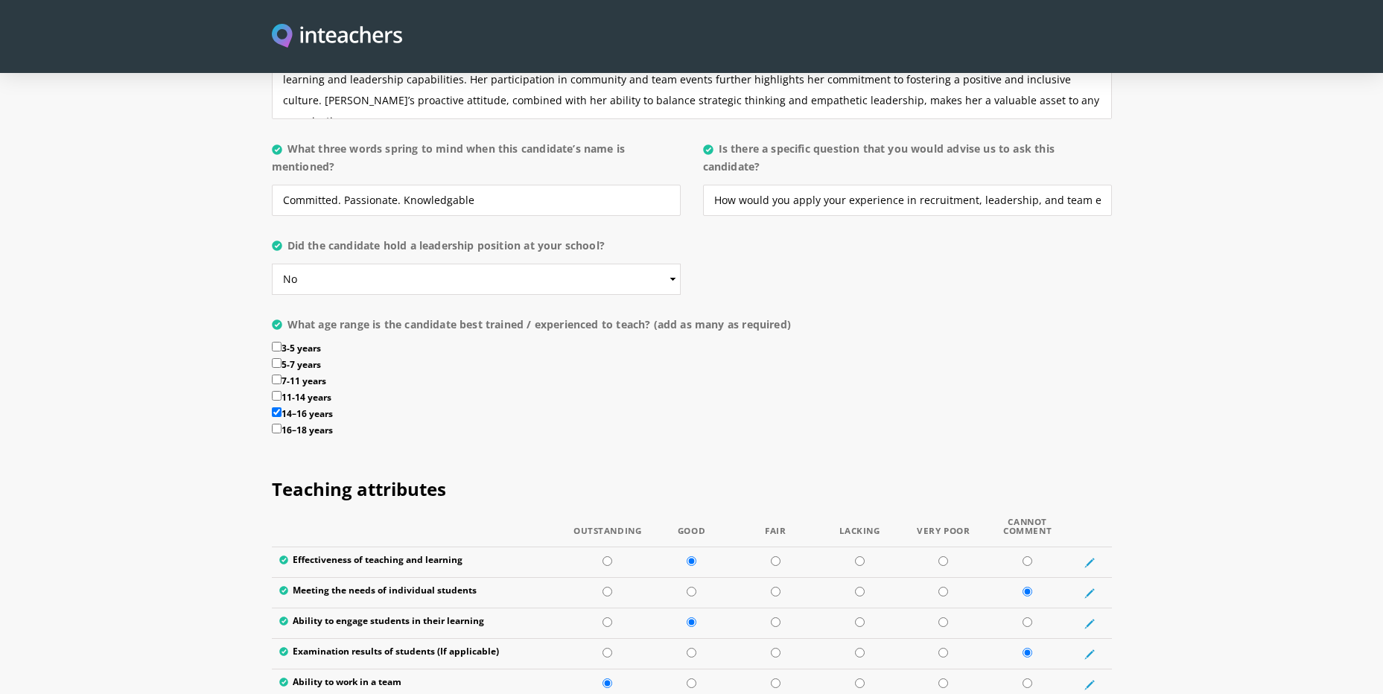
click at [278, 391] on input "11-14 years" at bounding box center [277, 396] width 10 height 10
checkbox input "true"
click at [278, 375] on input "7-11 years" at bounding box center [277, 380] width 10 height 10
checkbox input "true"
click at [276, 407] on input "14–16 years" at bounding box center [277, 412] width 10 height 10
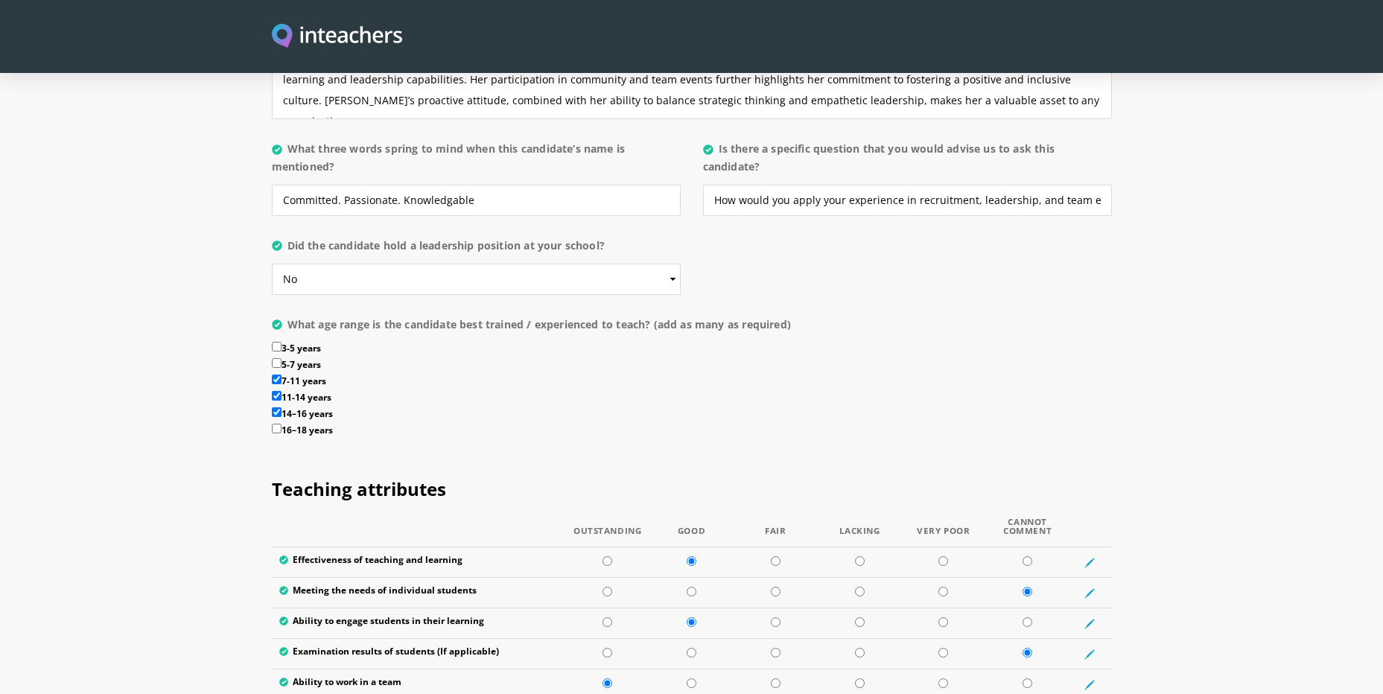
checkbox input "false"
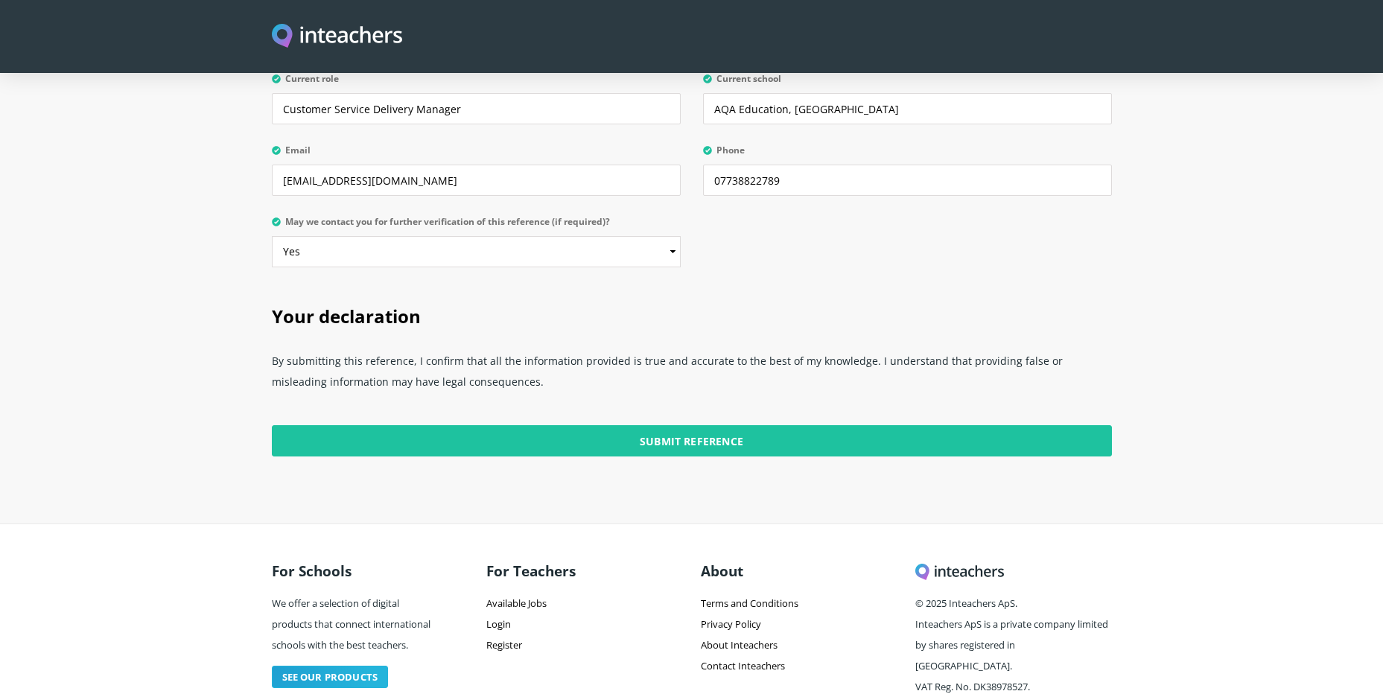
scroll to position [3622, 0]
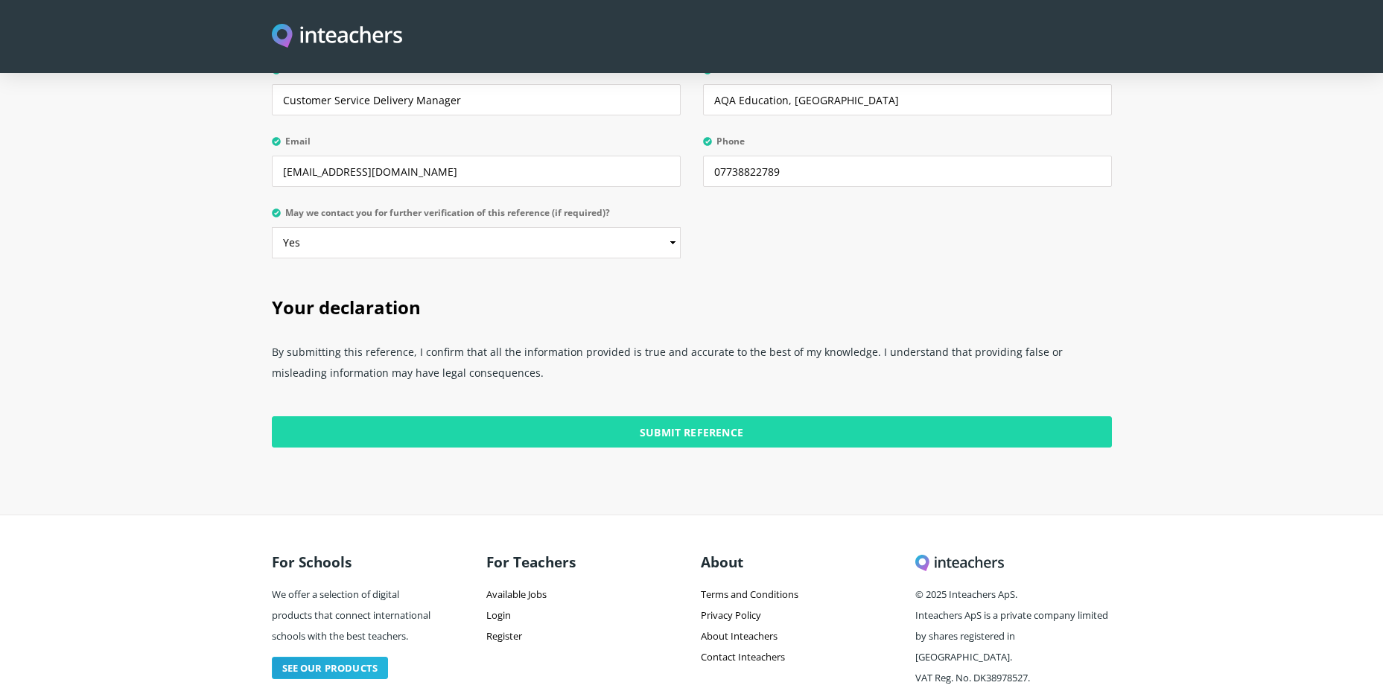
click at [694, 416] on input "Submit Reference" at bounding box center [692, 431] width 840 height 31
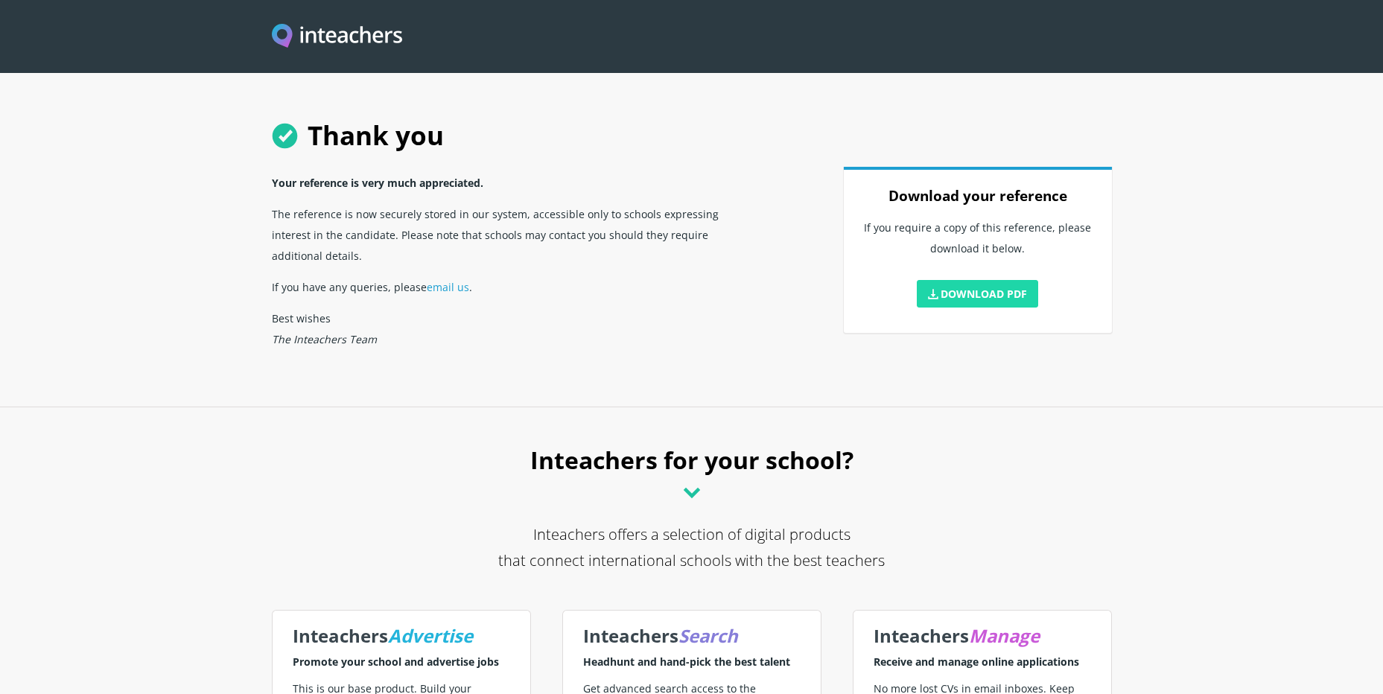
click at [972, 290] on link "Download PDF" at bounding box center [978, 294] width 122 height 28
